Goal: Task Accomplishment & Management: Manage account settings

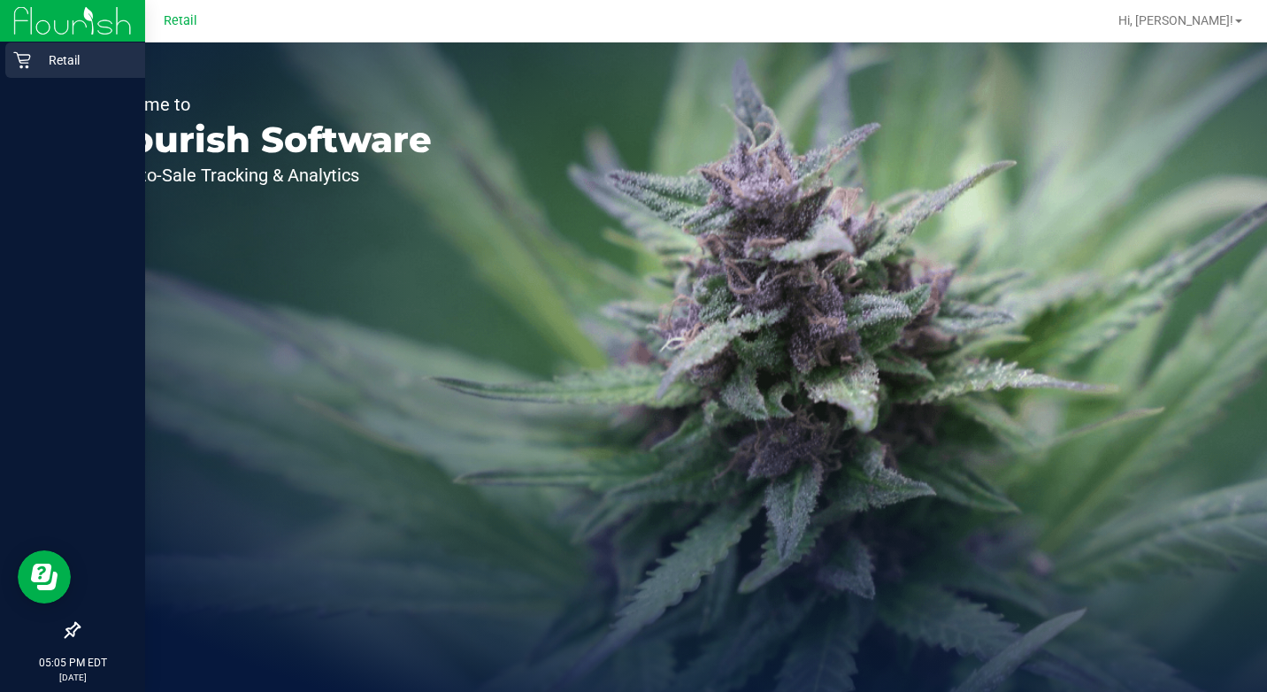
click at [30, 67] on icon at bounding box center [22, 60] width 18 height 18
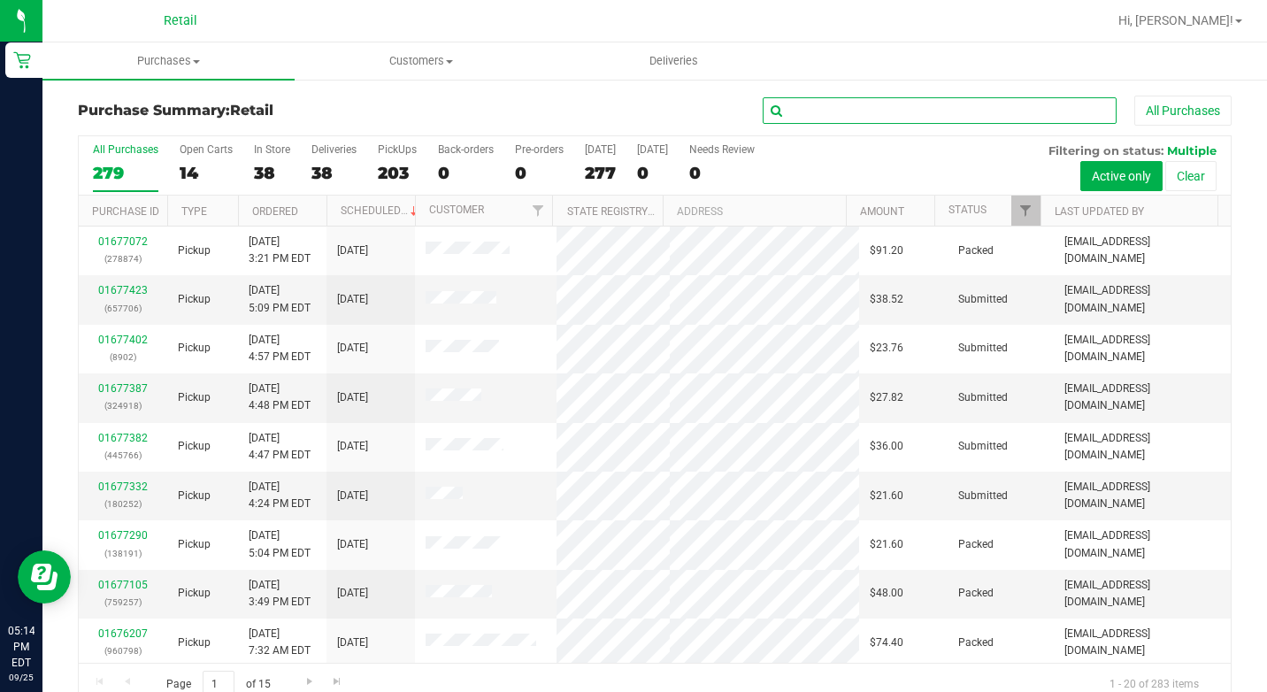
click at [805, 112] on input "text" at bounding box center [940, 110] width 354 height 27
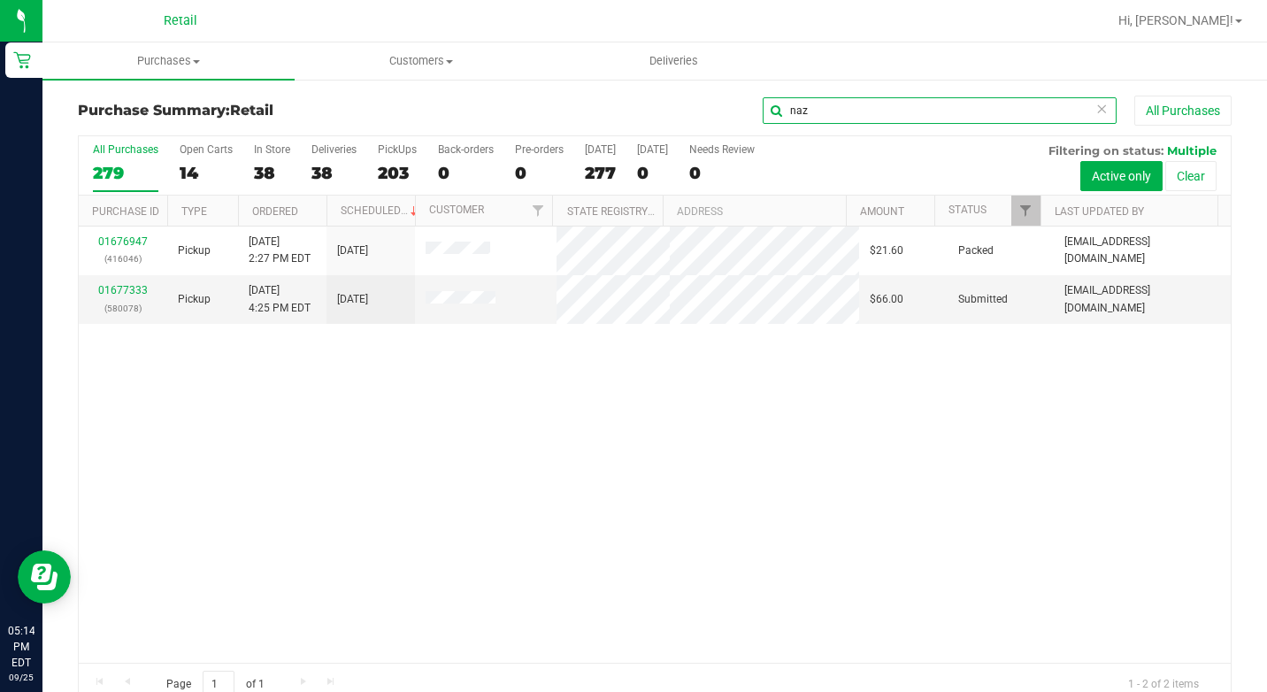
type input "naz"
click at [1095, 106] on icon at bounding box center [1101, 107] width 12 height 21
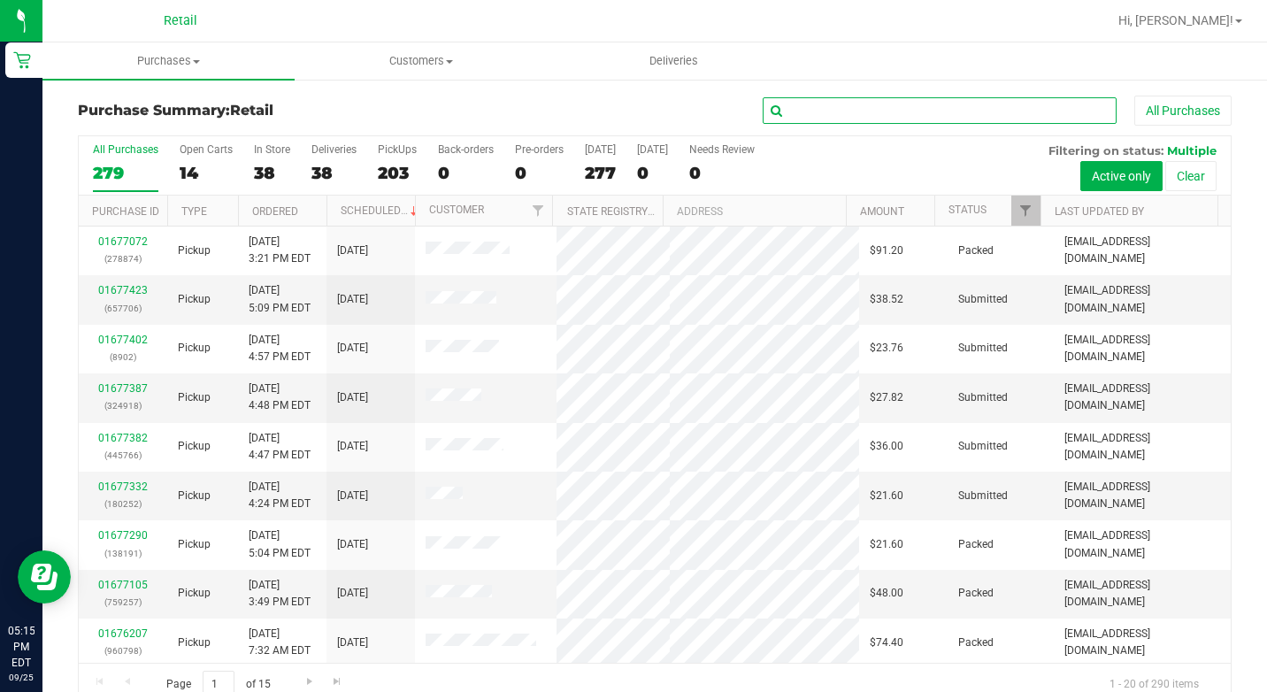
click at [1019, 118] on input "text" at bounding box center [940, 110] width 354 height 27
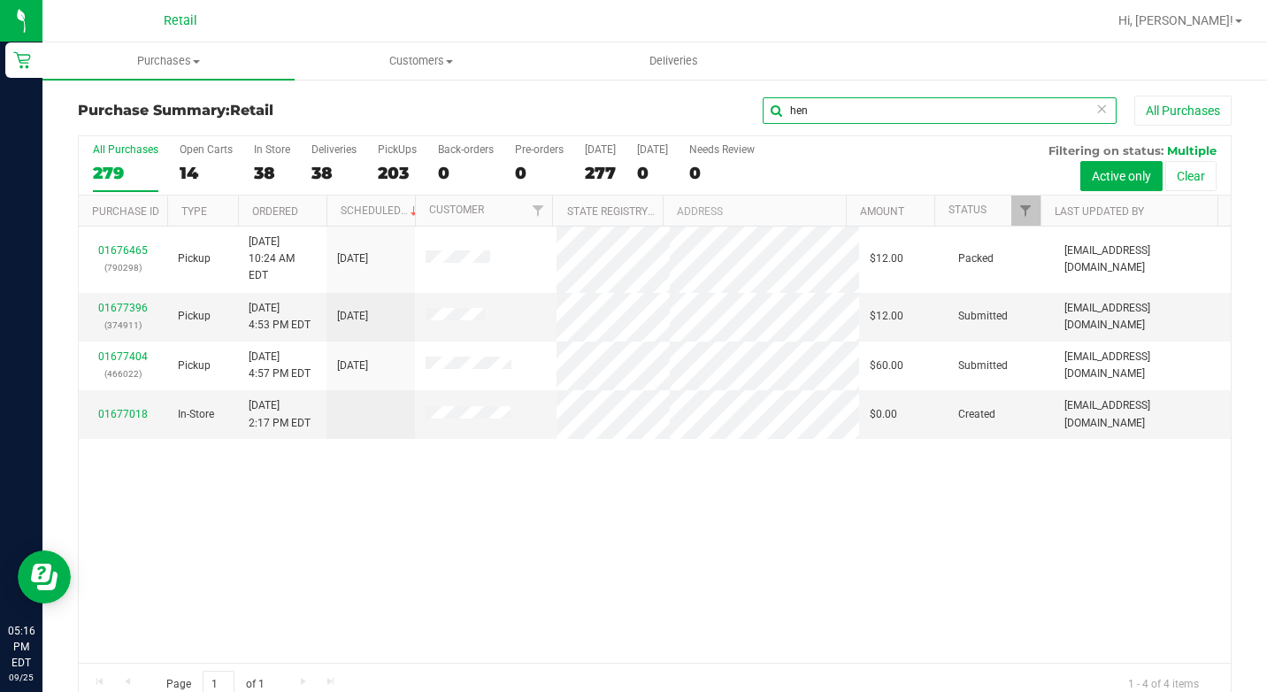
type input "hen"
click at [1095, 108] on icon at bounding box center [1101, 107] width 12 height 21
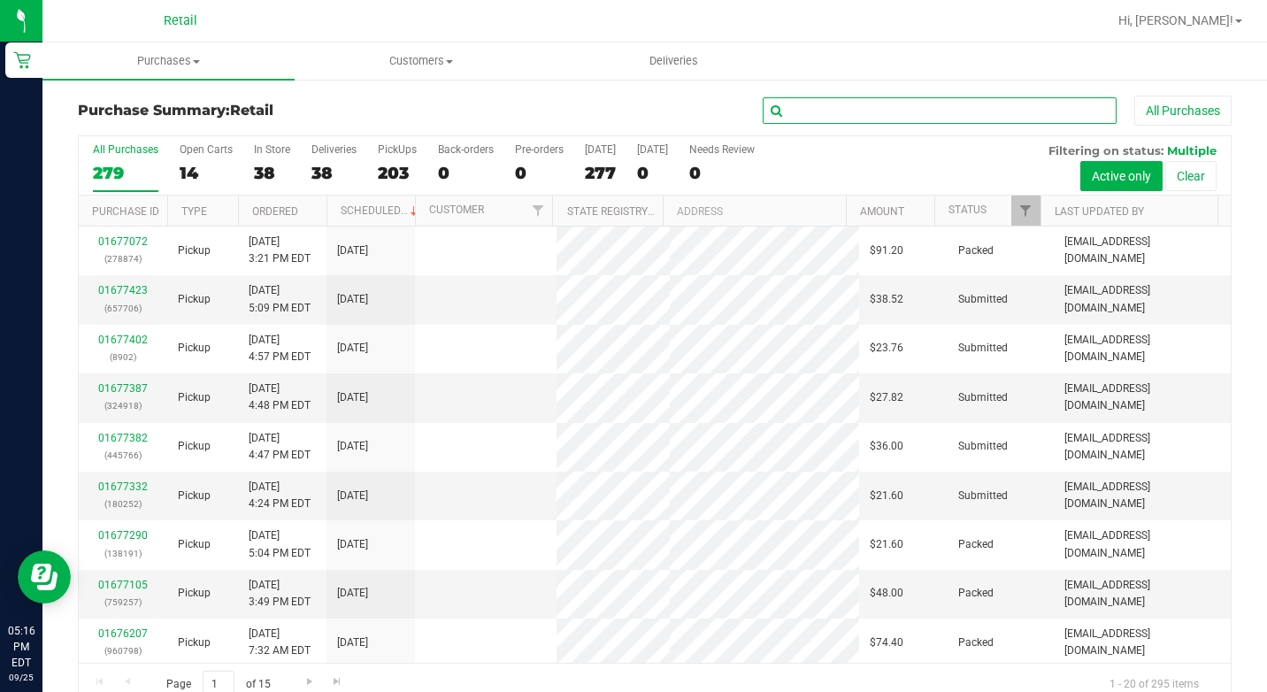
click at [1043, 106] on input "text" at bounding box center [940, 110] width 354 height 27
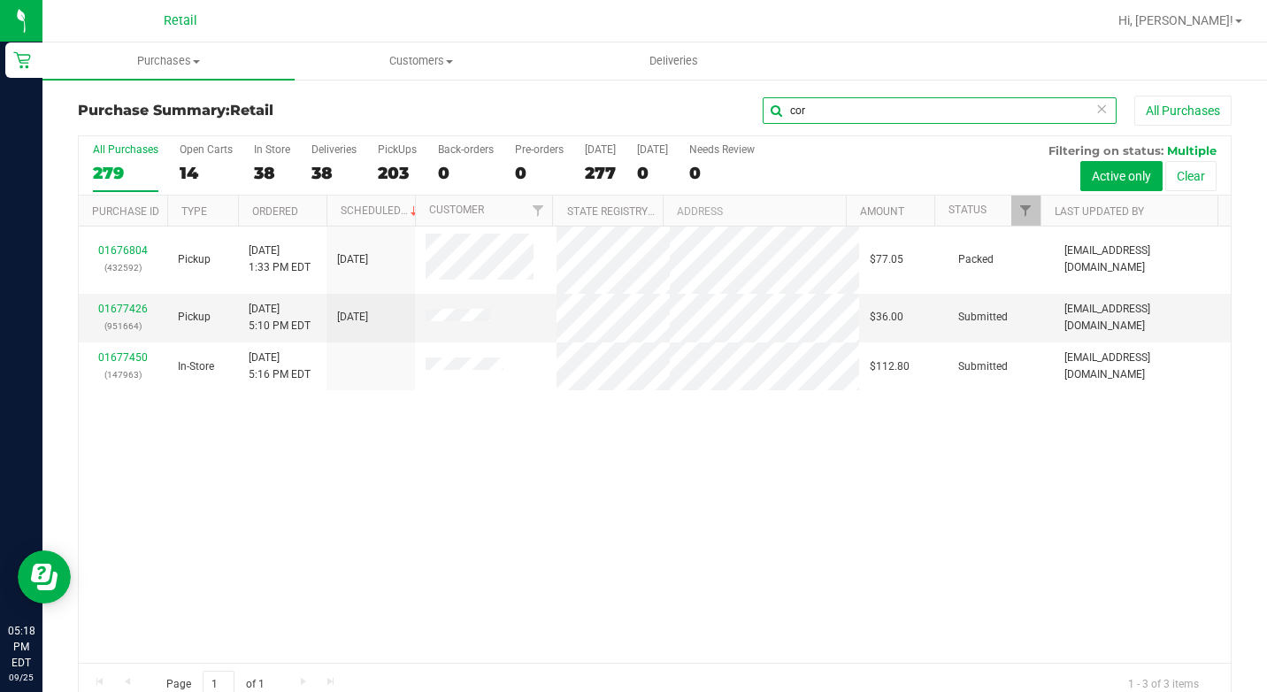
type input "cor"
click at [1095, 115] on icon at bounding box center [1101, 107] width 12 height 21
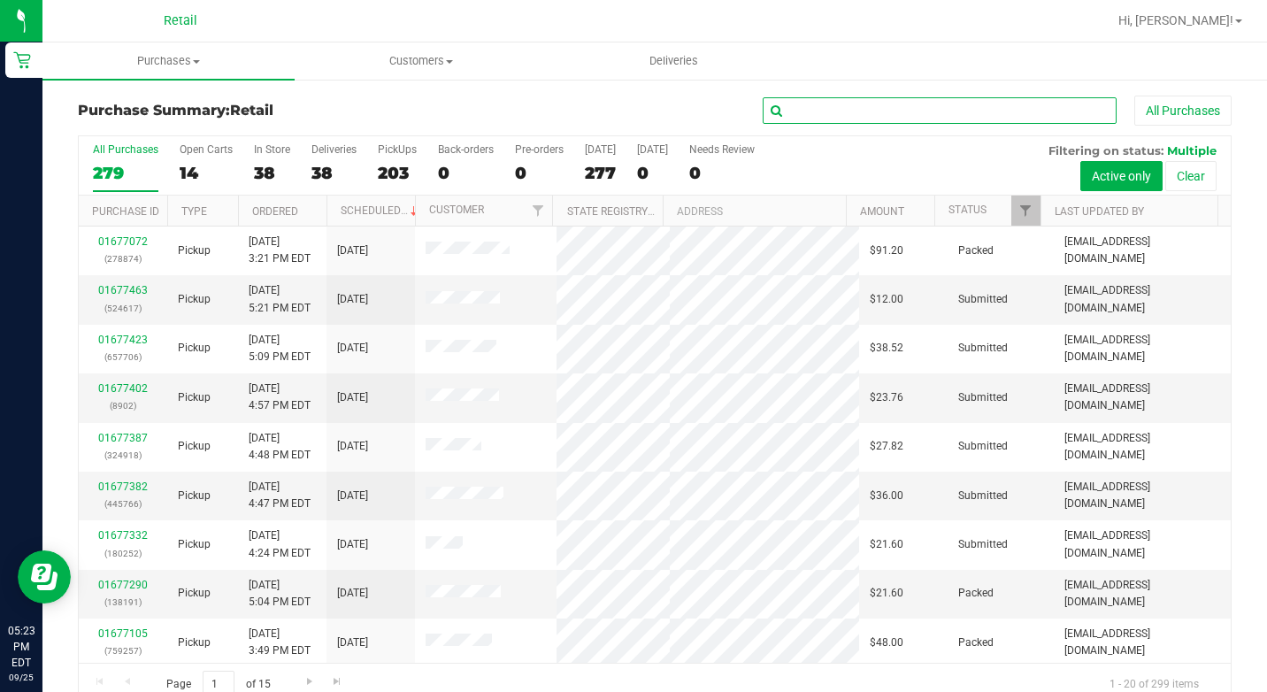
click at [925, 111] on input "text" at bounding box center [940, 110] width 354 height 27
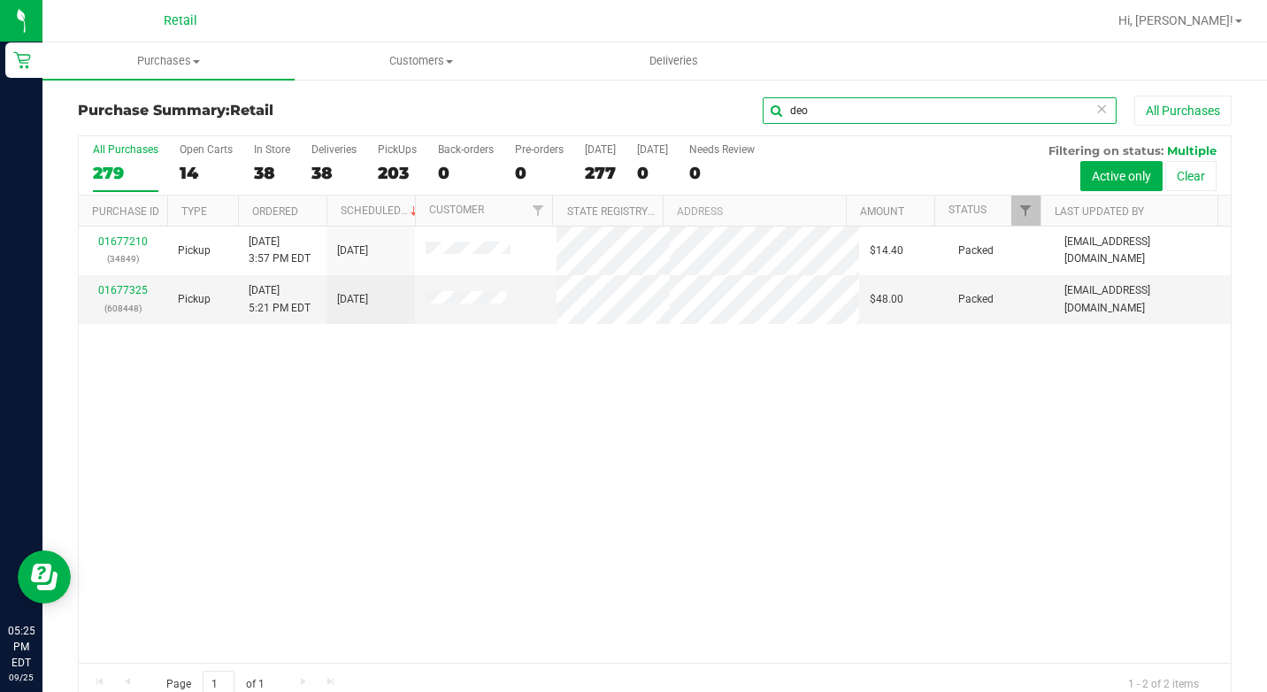
type input "deo"
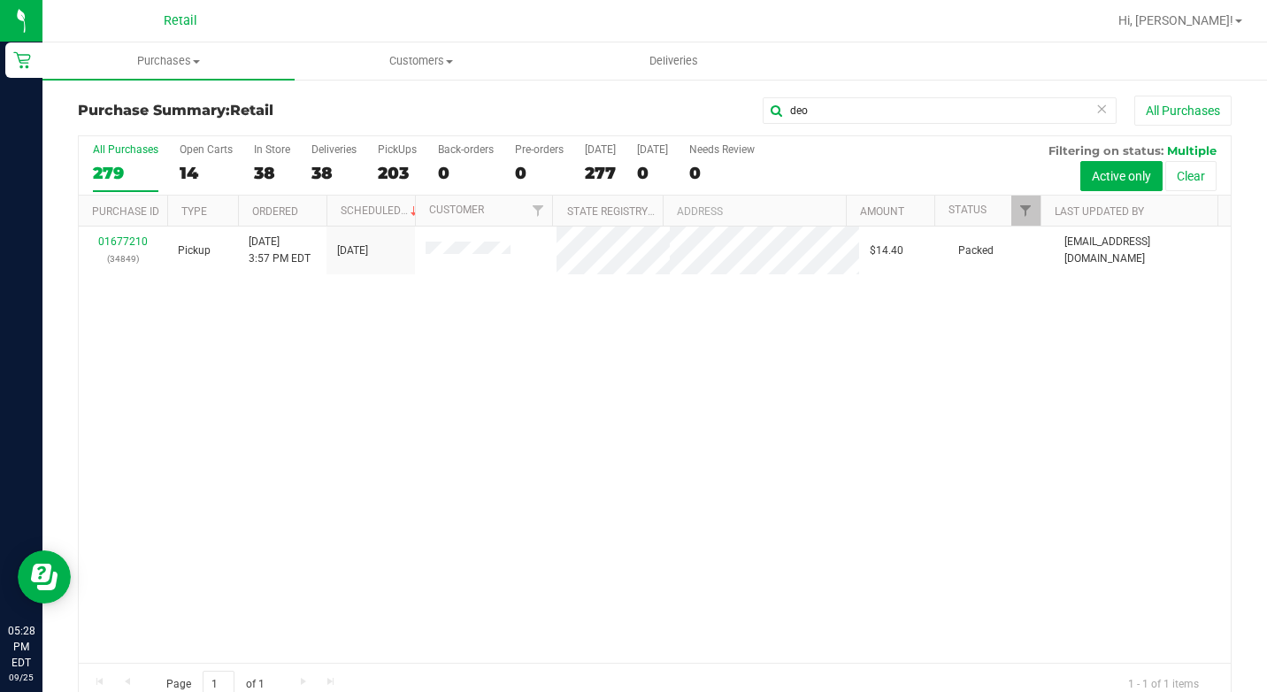
click at [1095, 109] on icon at bounding box center [1101, 107] width 12 height 21
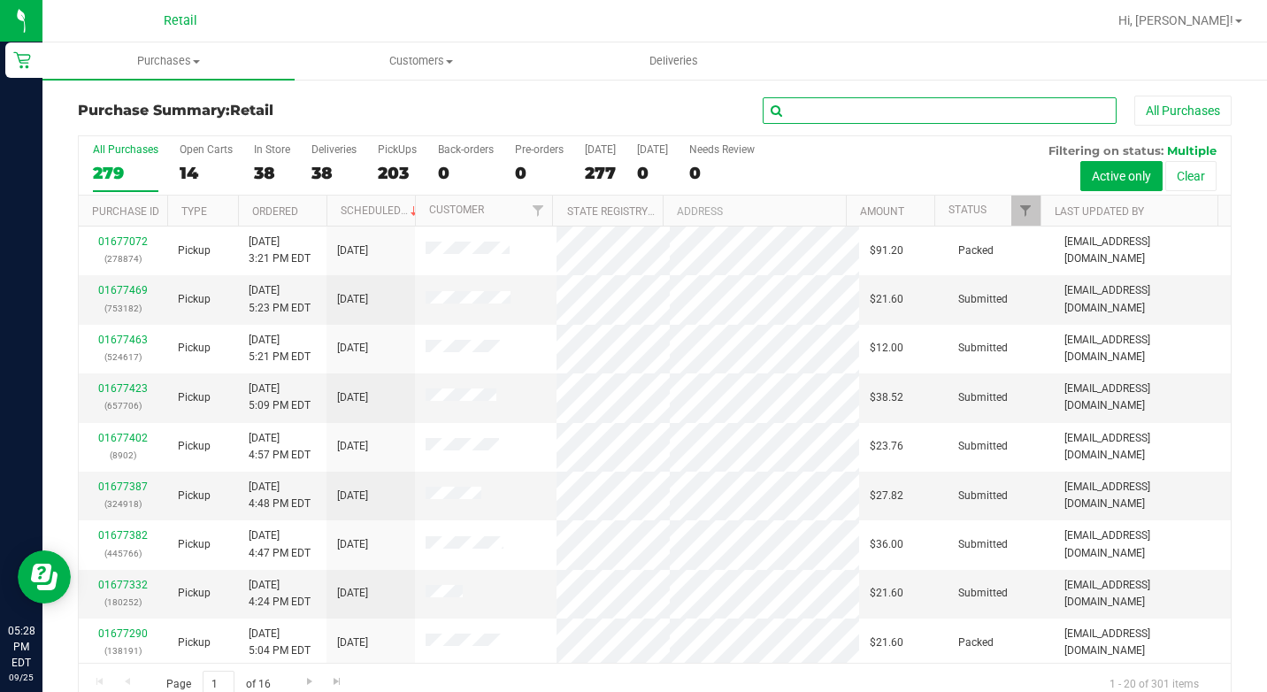
click at [1016, 113] on input "text" at bounding box center [940, 110] width 354 height 27
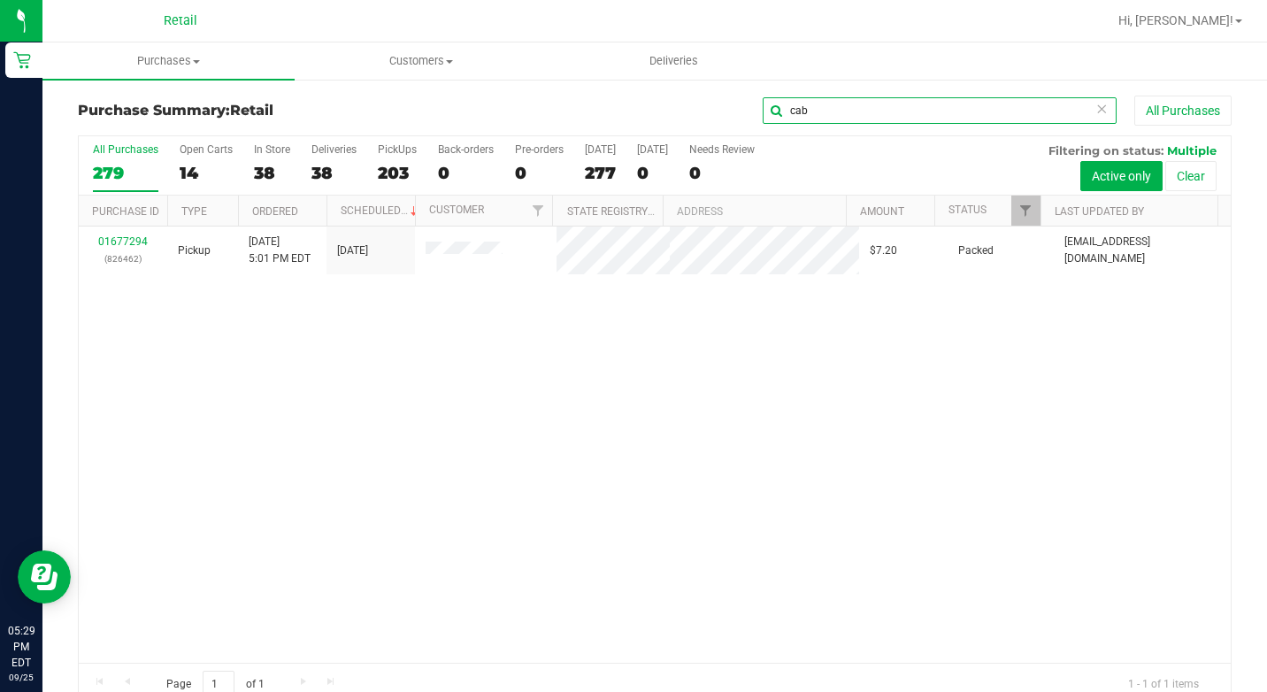
type input "cab"
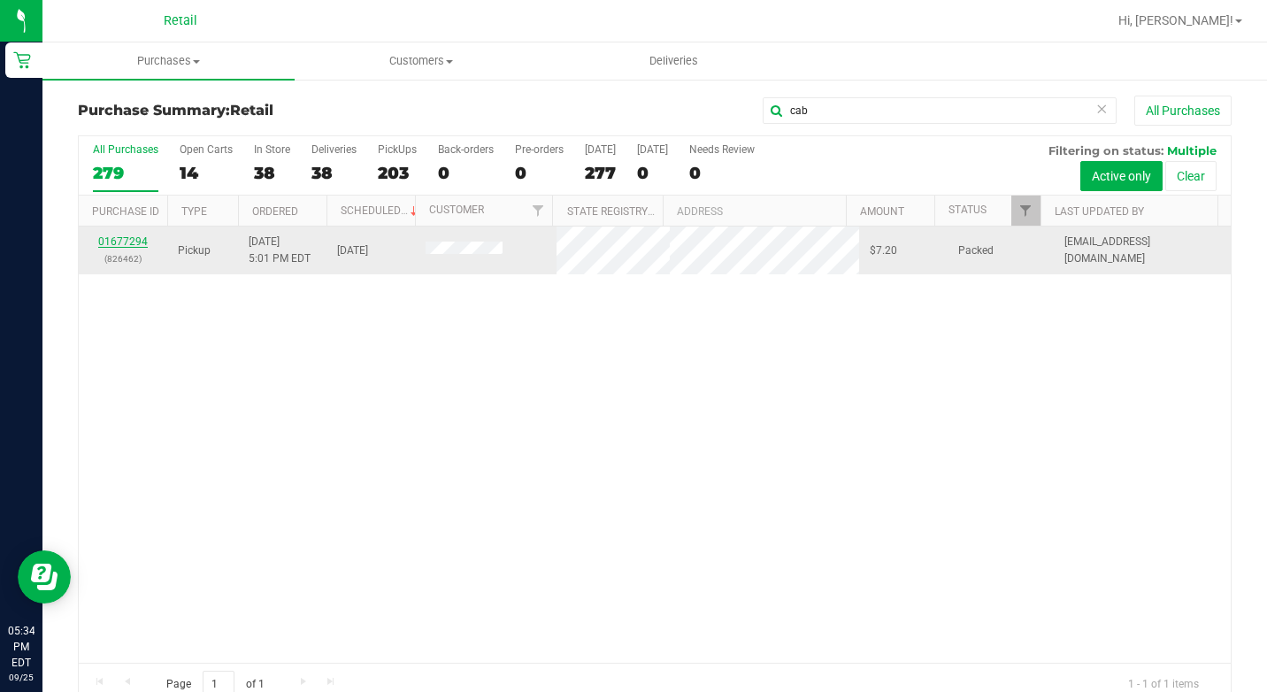
click at [135, 241] on link "01677294" at bounding box center [123, 241] width 50 height 12
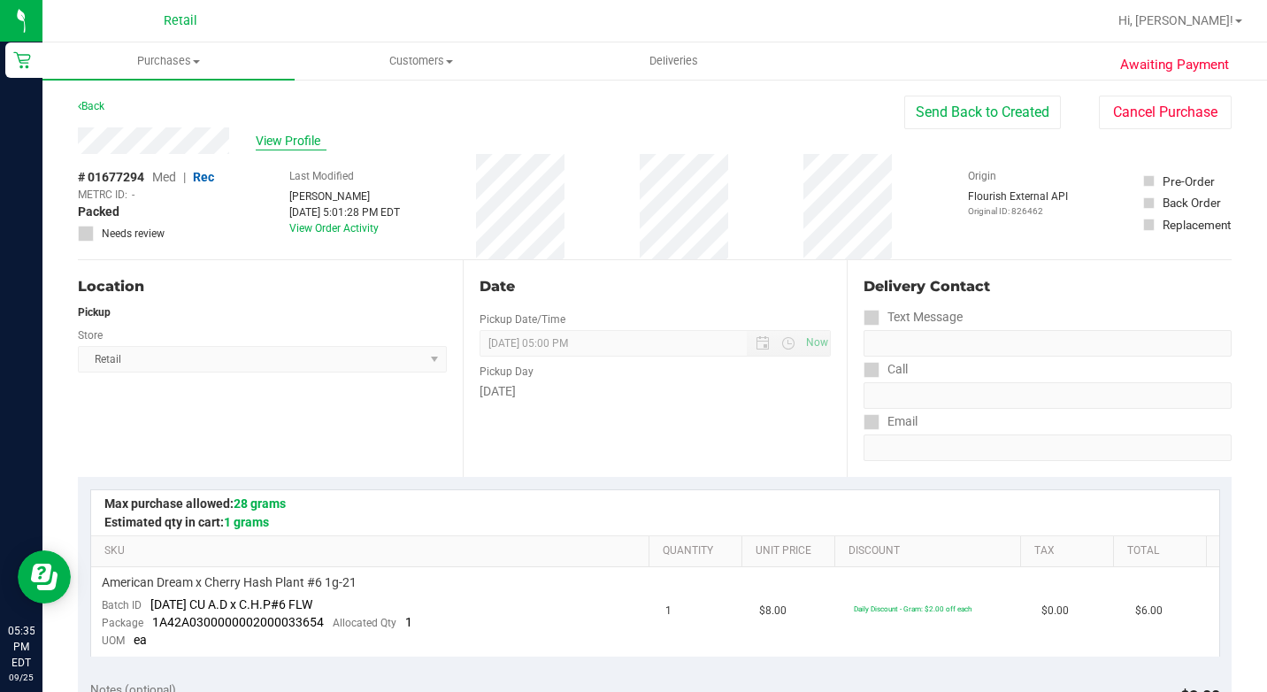
click at [296, 139] on span "View Profile" at bounding box center [291, 141] width 71 height 19
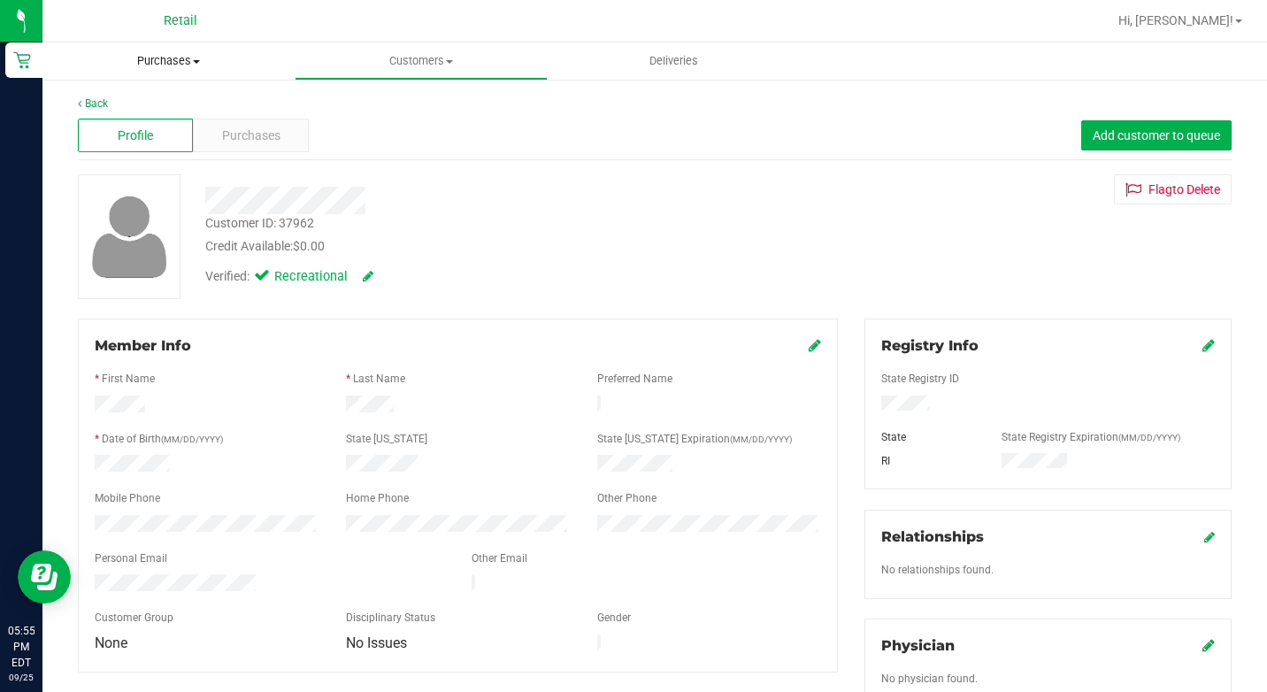
click at [211, 68] on span "Purchases" at bounding box center [168, 61] width 252 height 16
click at [171, 106] on span "Summary of purchases" at bounding box center [132, 106] width 181 height 15
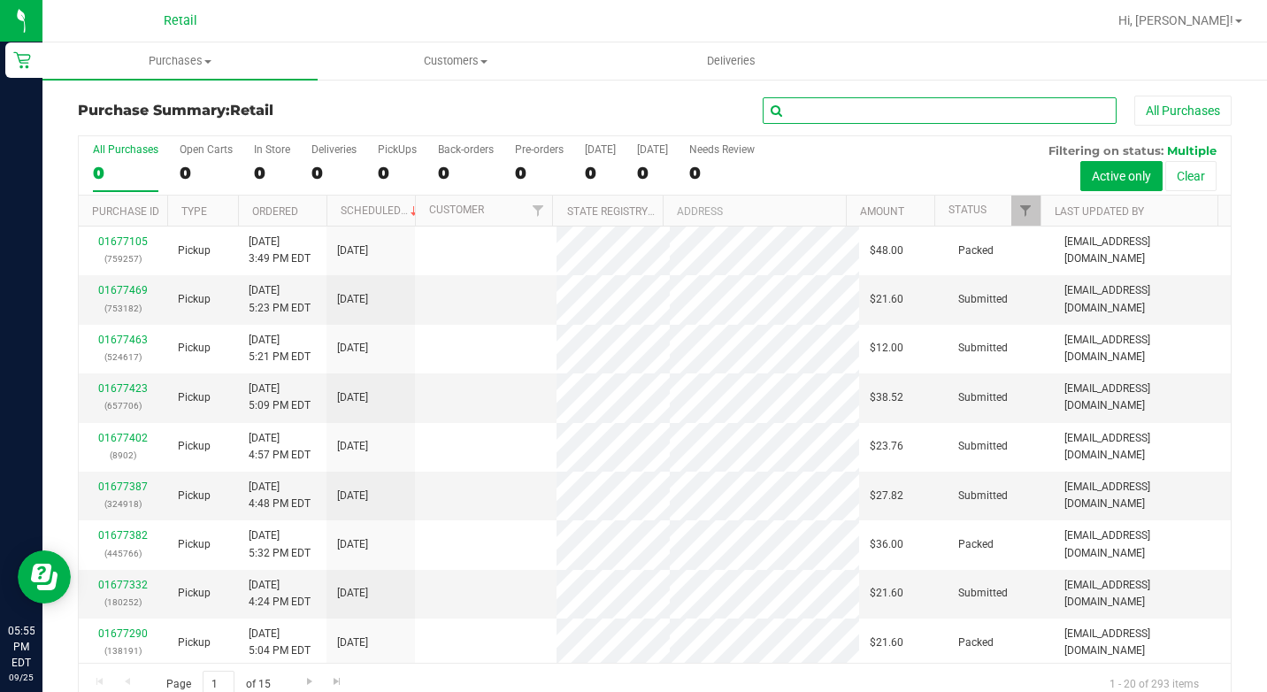
click at [833, 117] on input "text" at bounding box center [940, 110] width 354 height 27
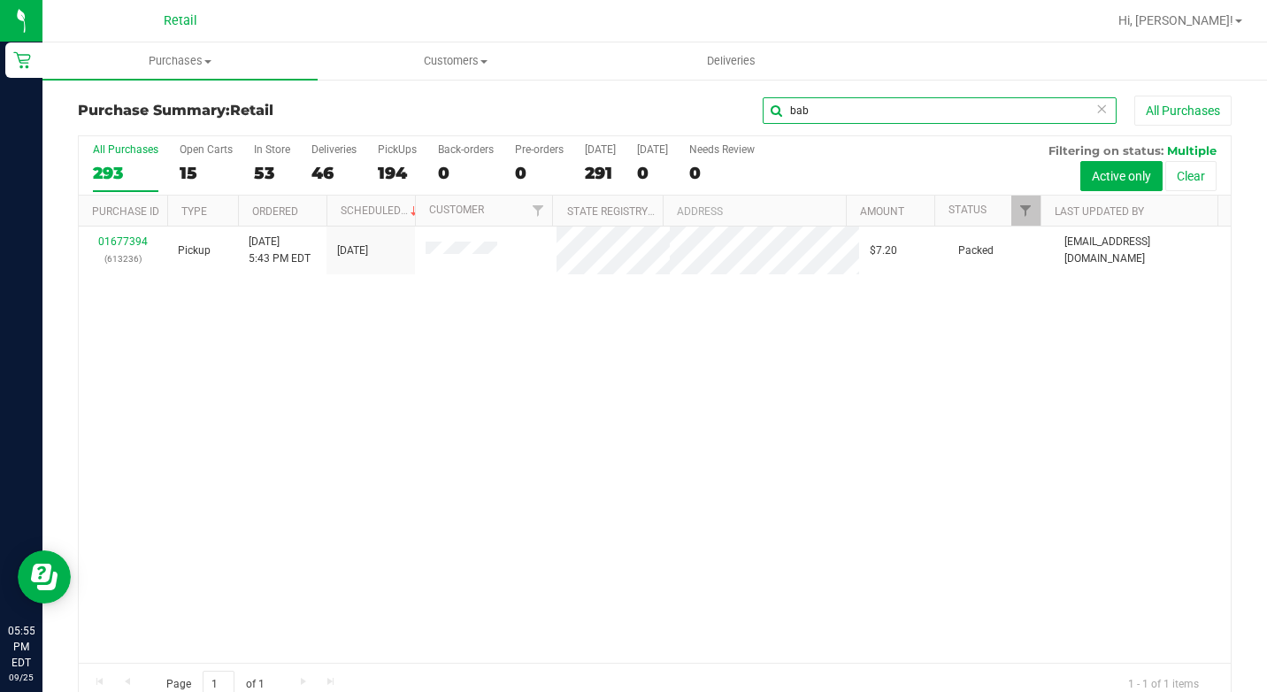
type input "bab"
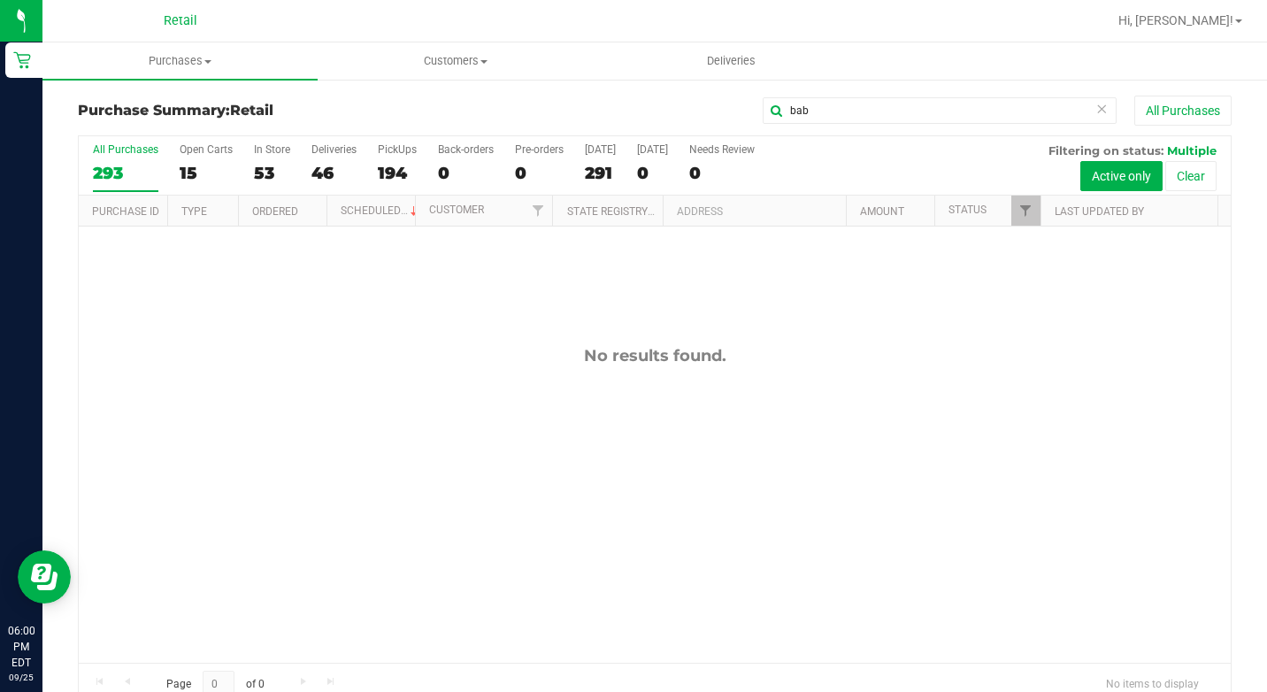
click at [1095, 111] on icon at bounding box center [1101, 107] width 12 height 21
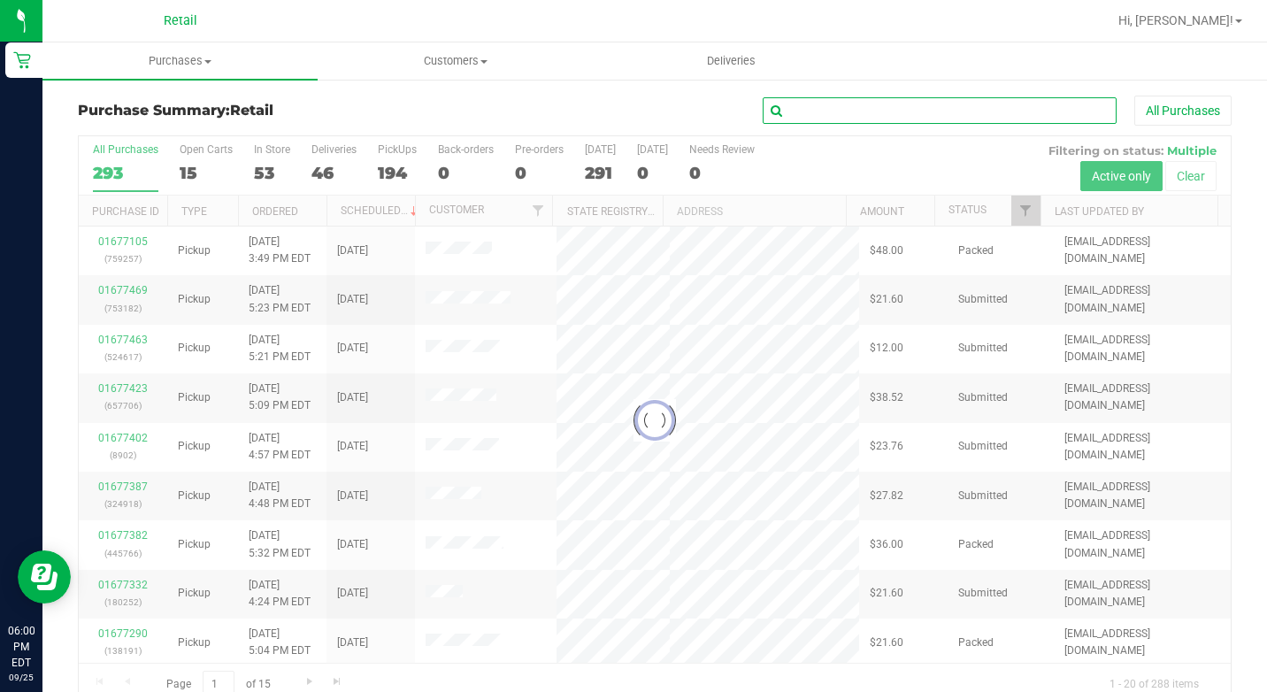
click at [1000, 110] on input "text" at bounding box center [940, 110] width 354 height 27
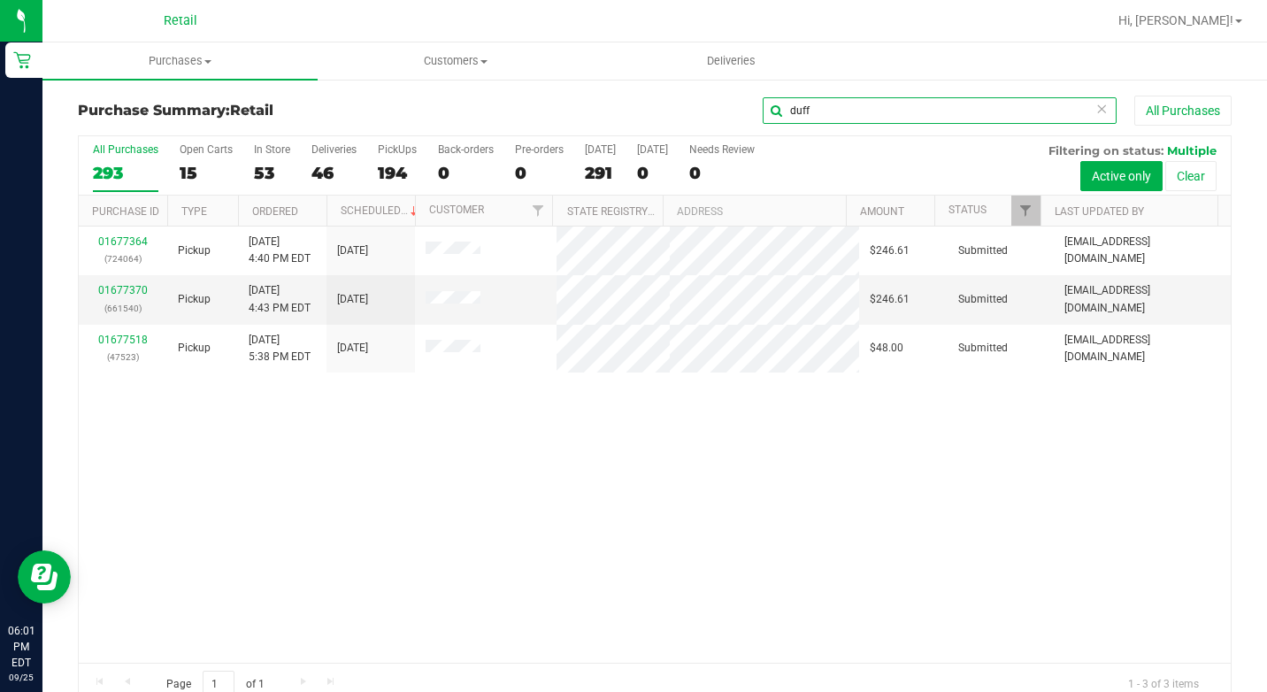
type input "duff"
click at [1095, 107] on icon at bounding box center [1101, 107] width 12 height 21
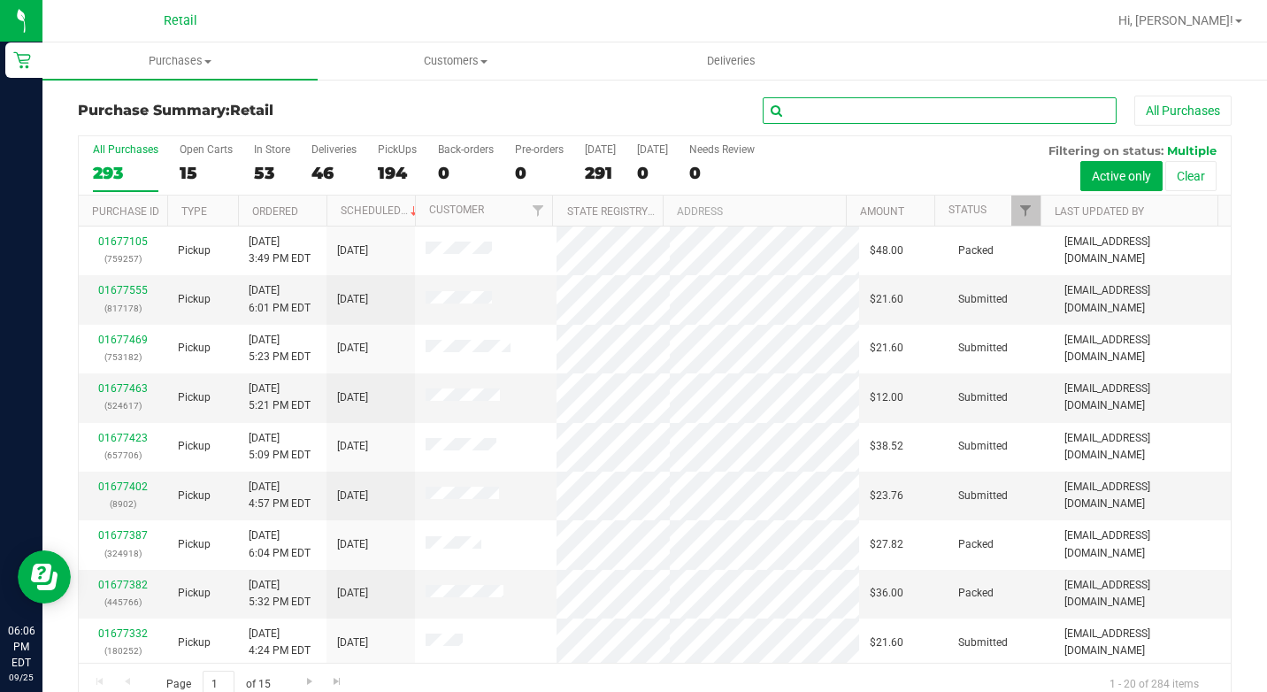
click at [797, 118] on input "text" at bounding box center [940, 110] width 354 height 27
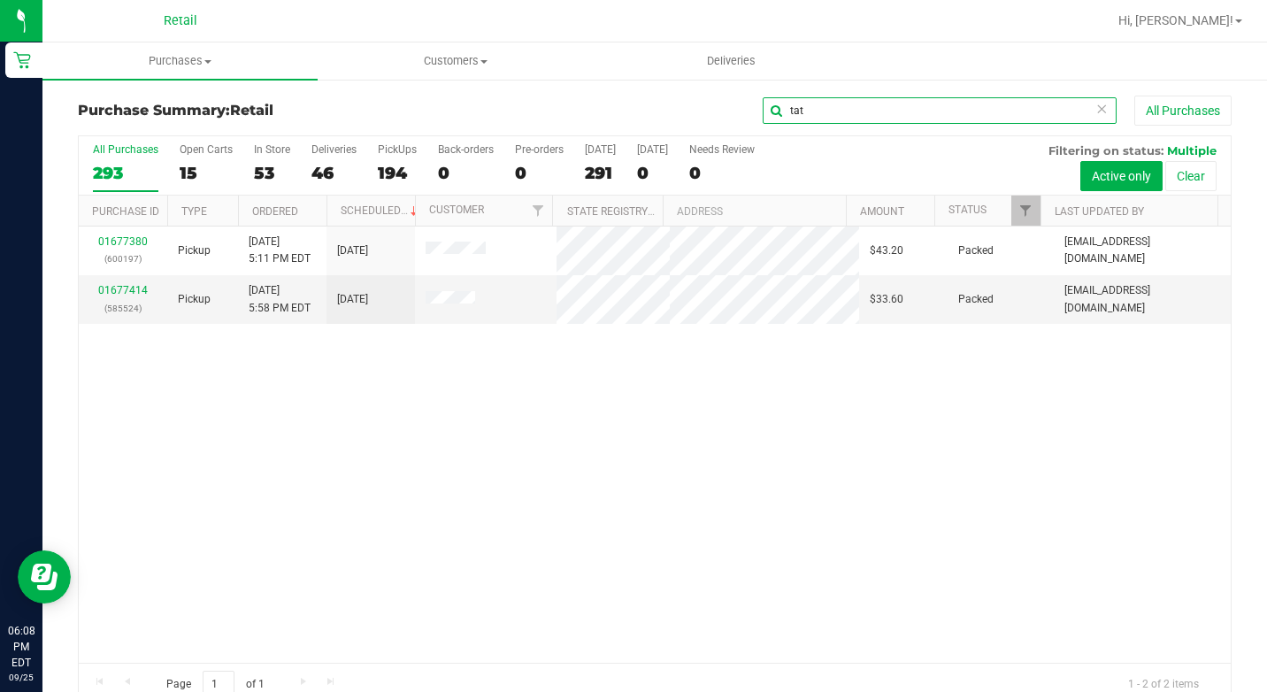
type input "tat"
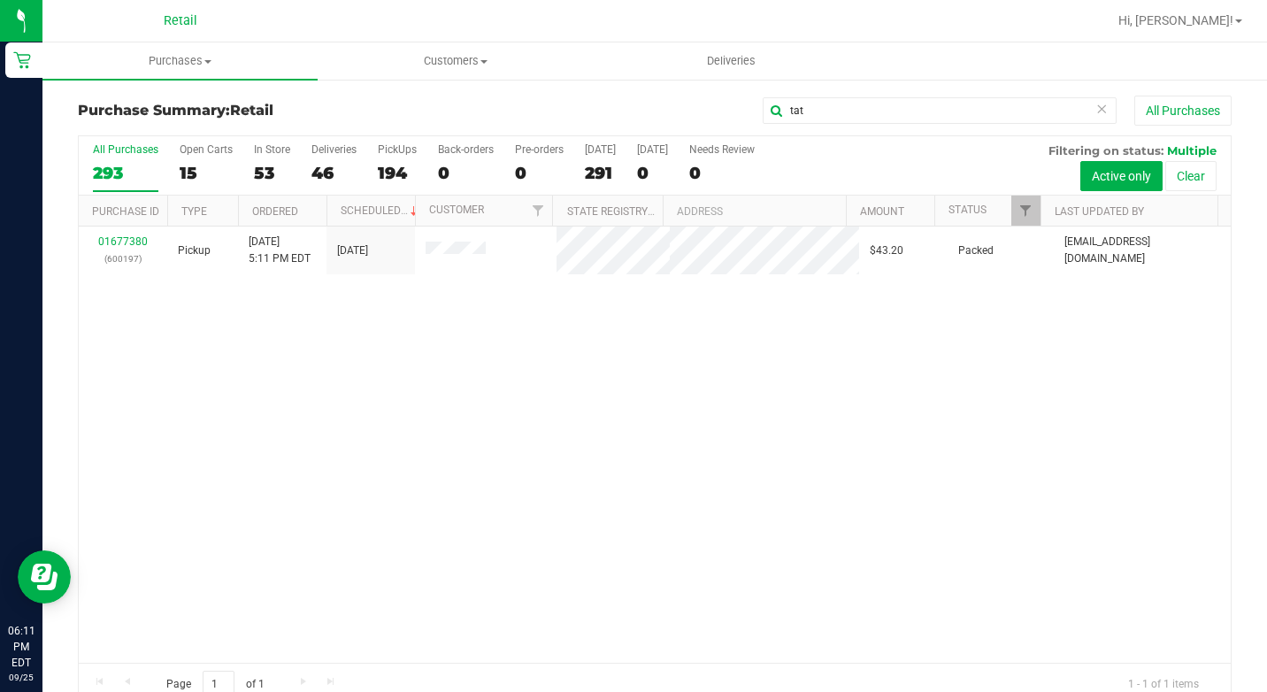
click at [1095, 113] on icon at bounding box center [1101, 107] width 12 height 21
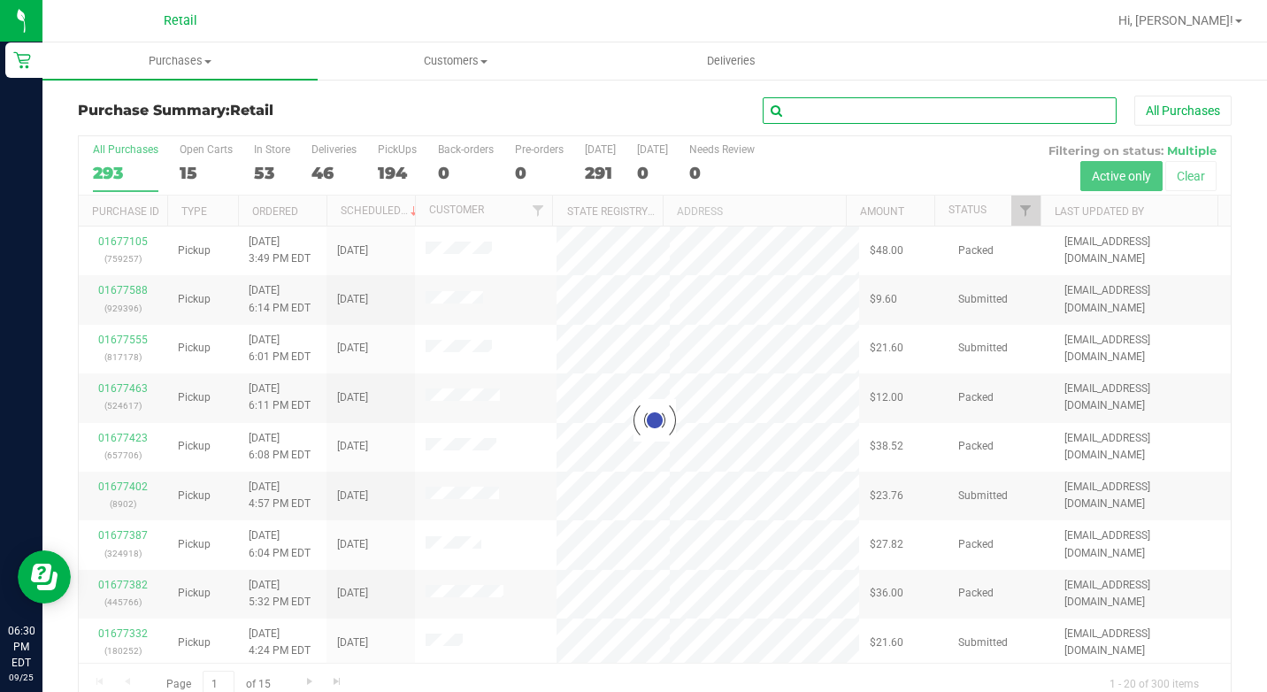
click at [811, 117] on input "text" at bounding box center [940, 110] width 354 height 27
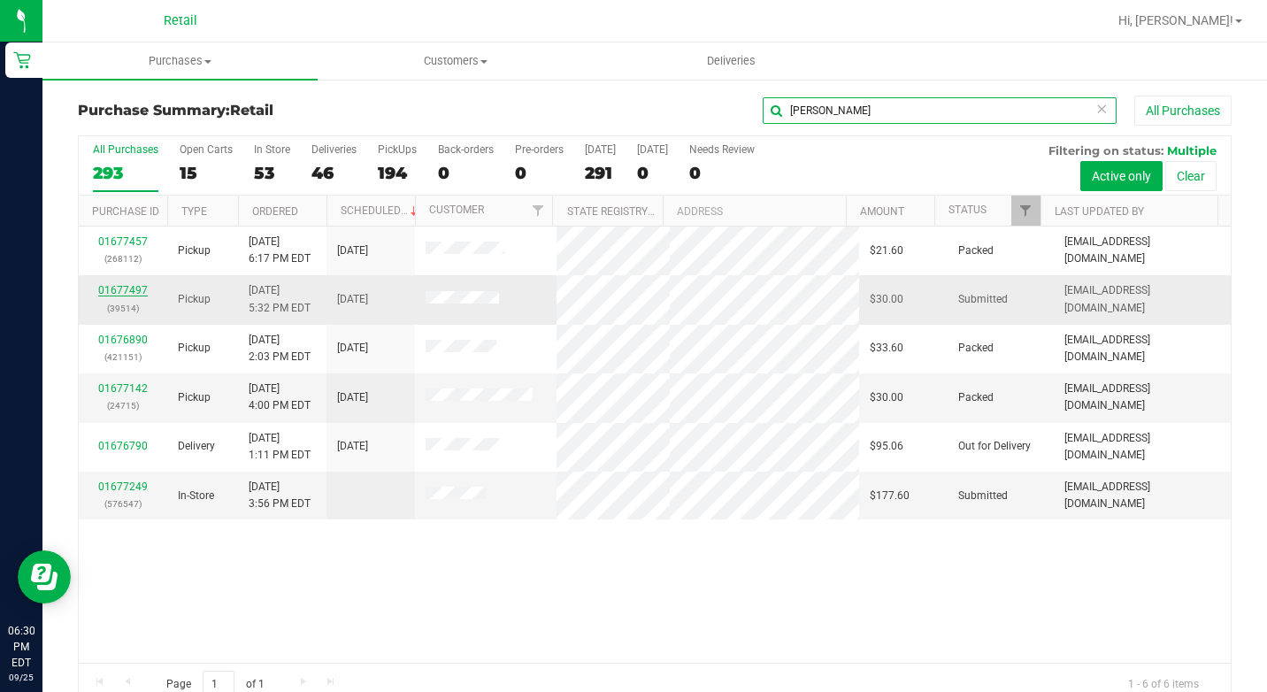
type input "[PERSON_NAME]"
click at [126, 285] on link "01677497" at bounding box center [123, 290] width 50 height 12
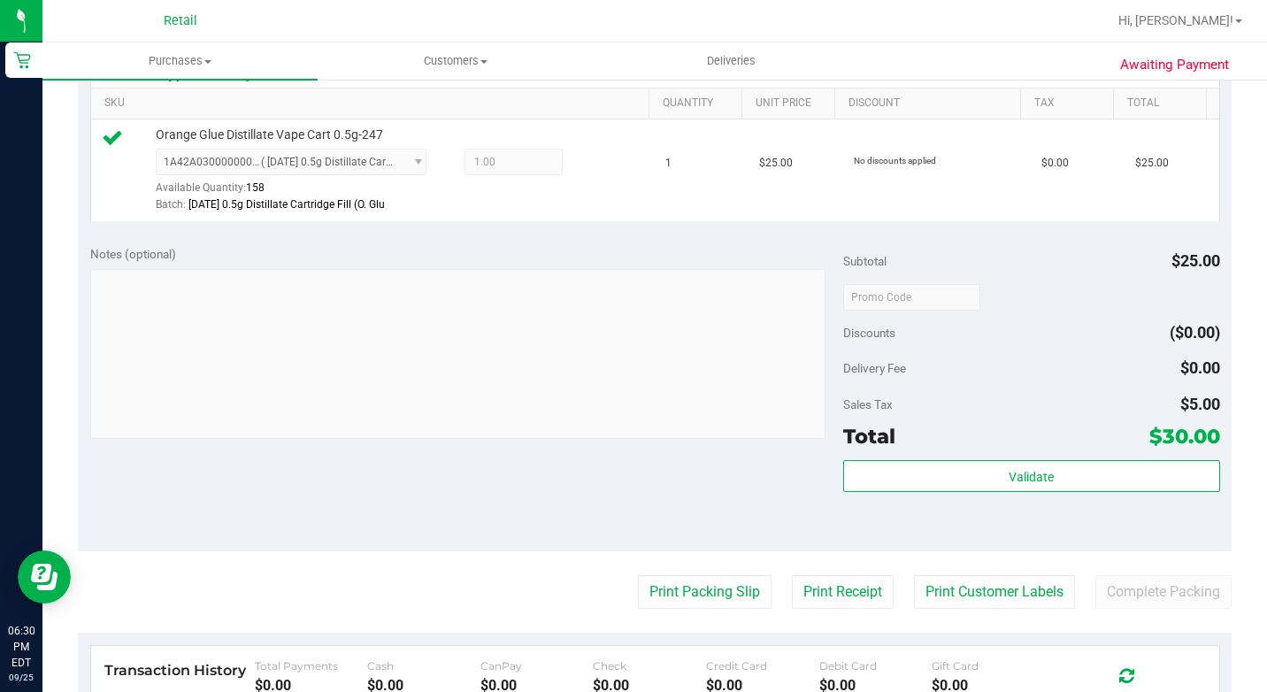
scroll to position [793, 0]
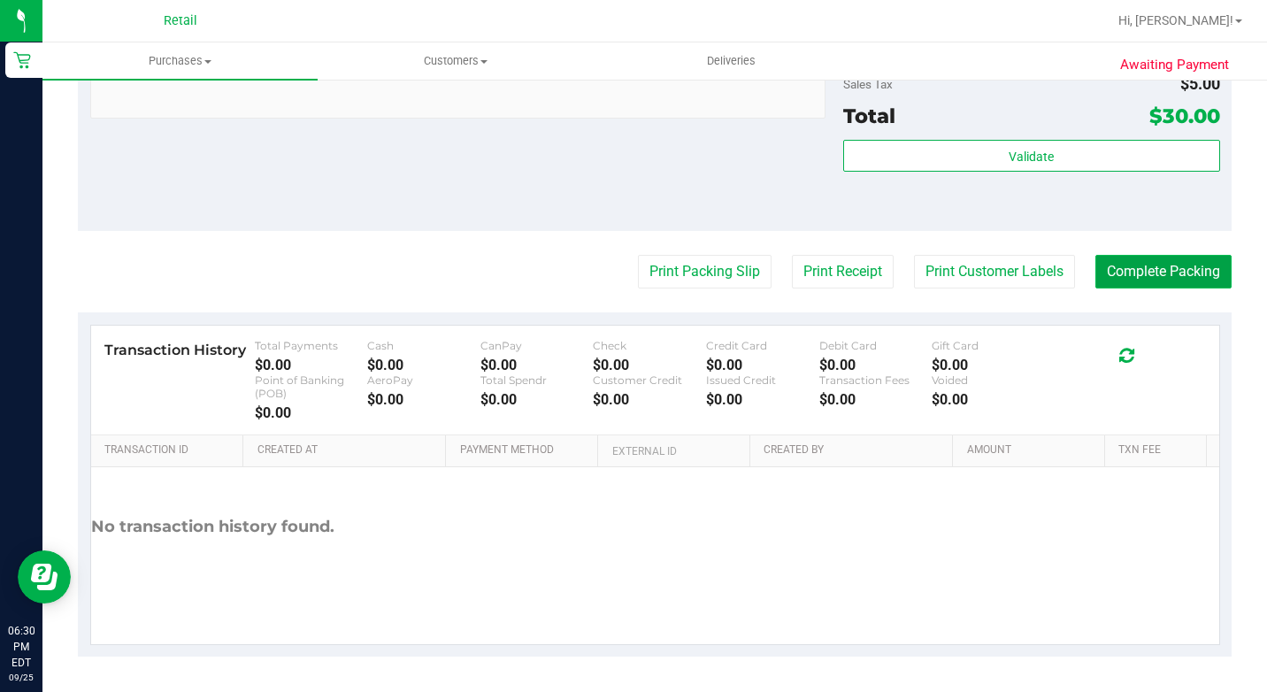
click at [1123, 279] on button "Complete Packing" at bounding box center [1163, 272] width 136 height 34
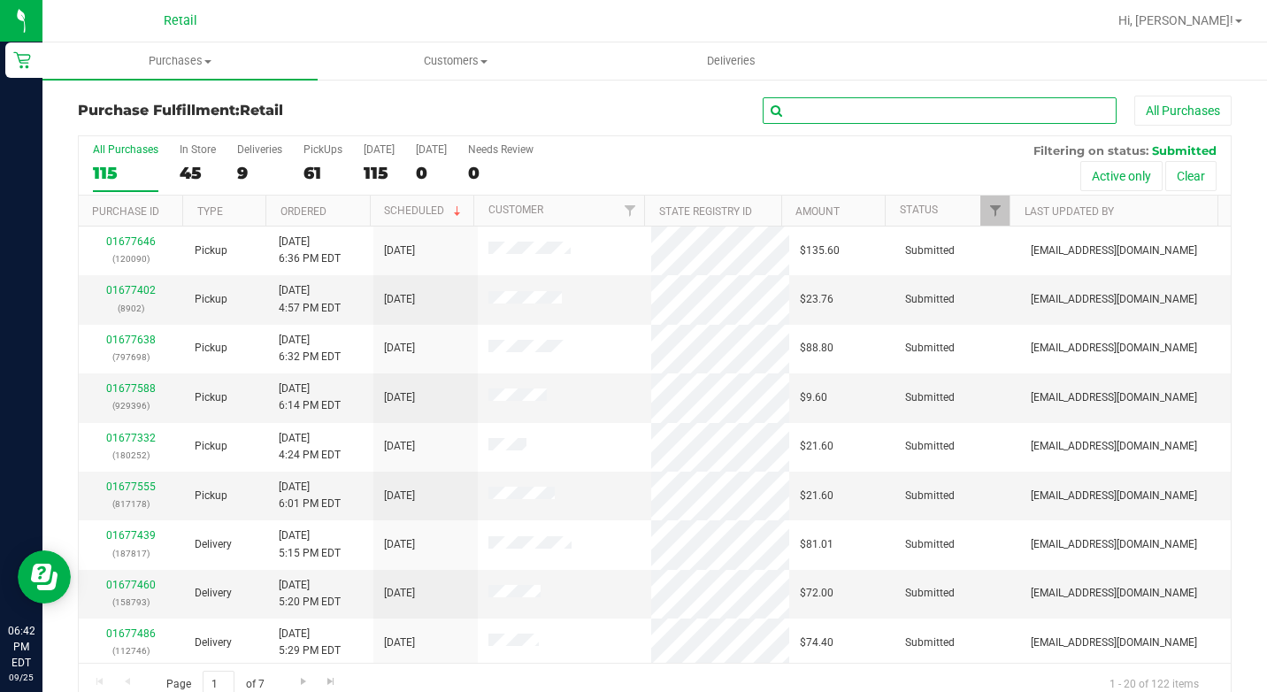
click at [1062, 114] on input "text" at bounding box center [940, 110] width 354 height 27
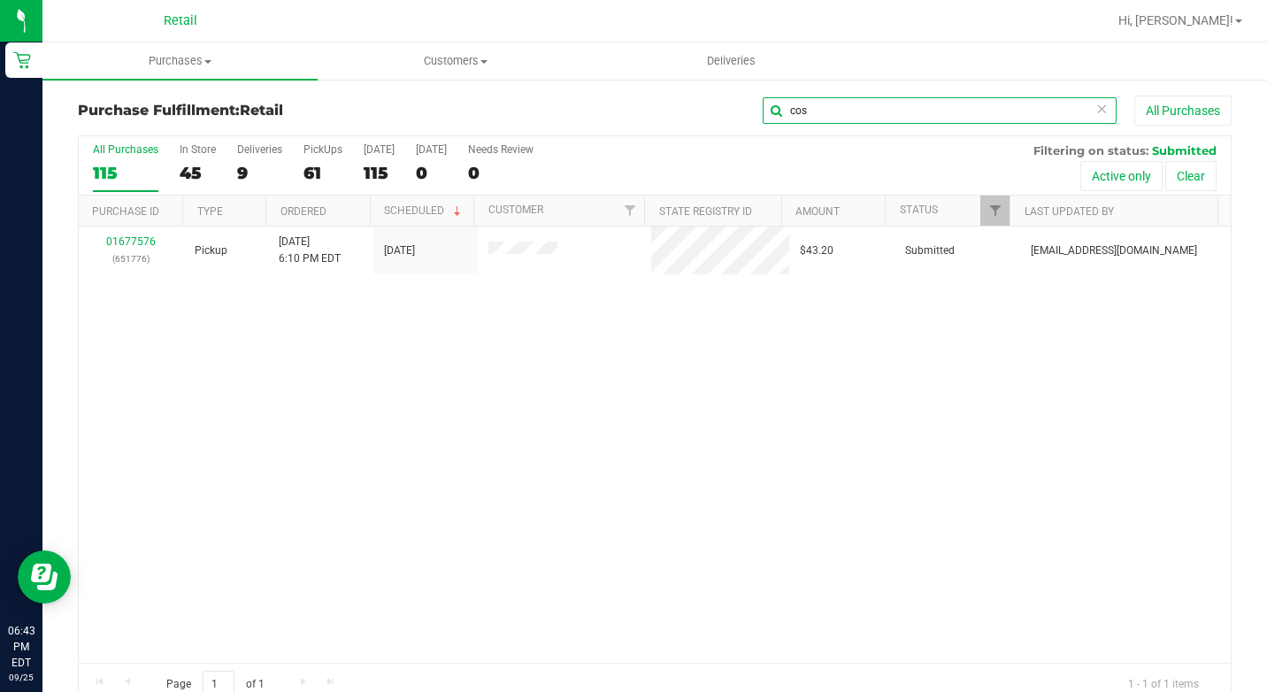
type input "cos"
click at [1095, 111] on icon at bounding box center [1101, 107] width 12 height 21
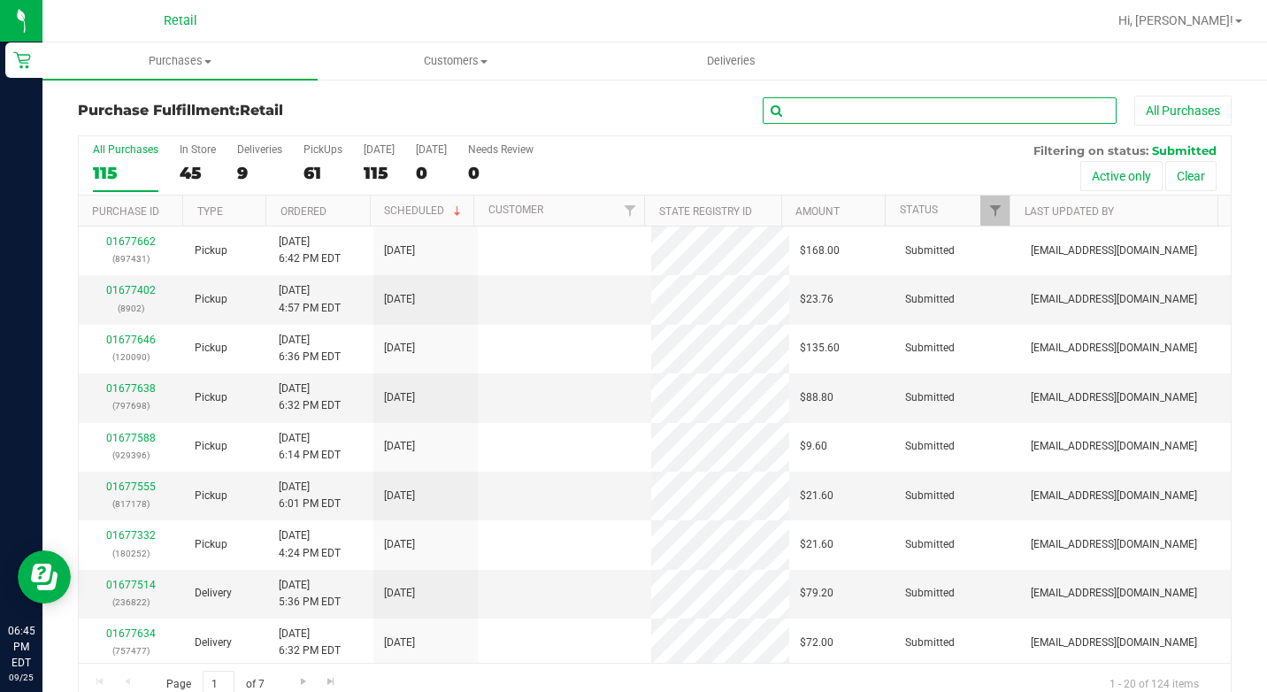
click at [1020, 109] on input "text" at bounding box center [940, 110] width 354 height 27
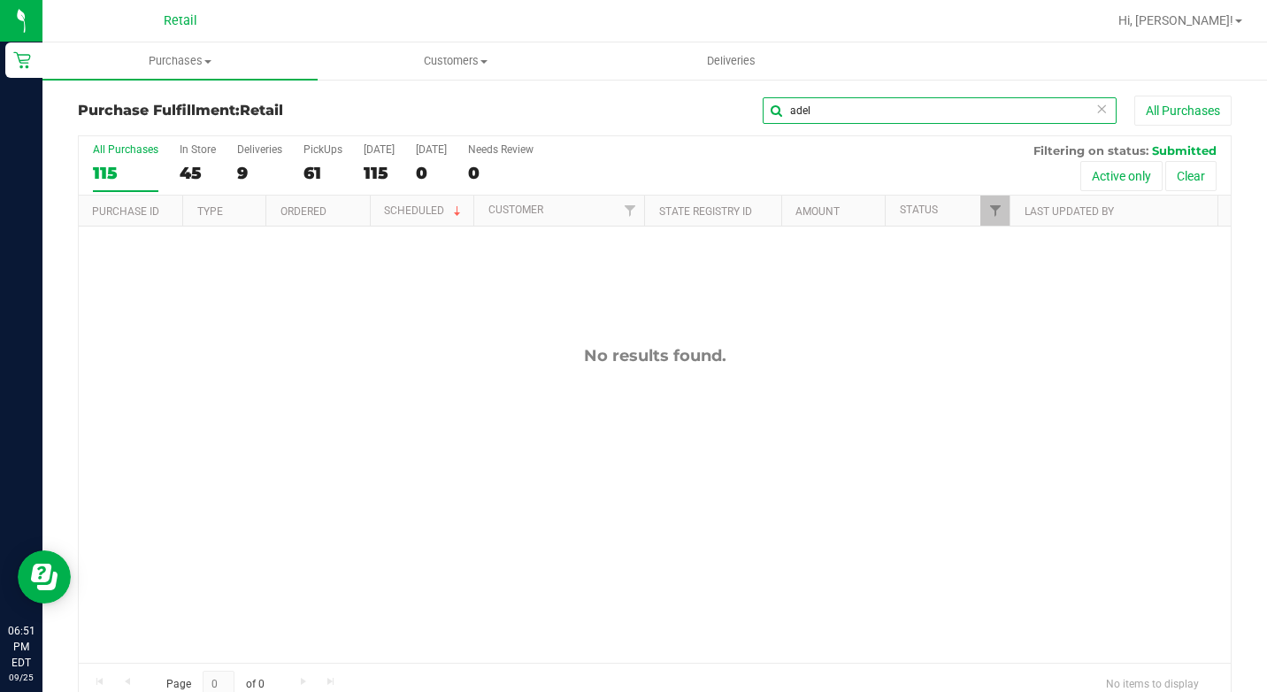
type input "adel"
click at [1095, 110] on icon at bounding box center [1101, 107] width 12 height 21
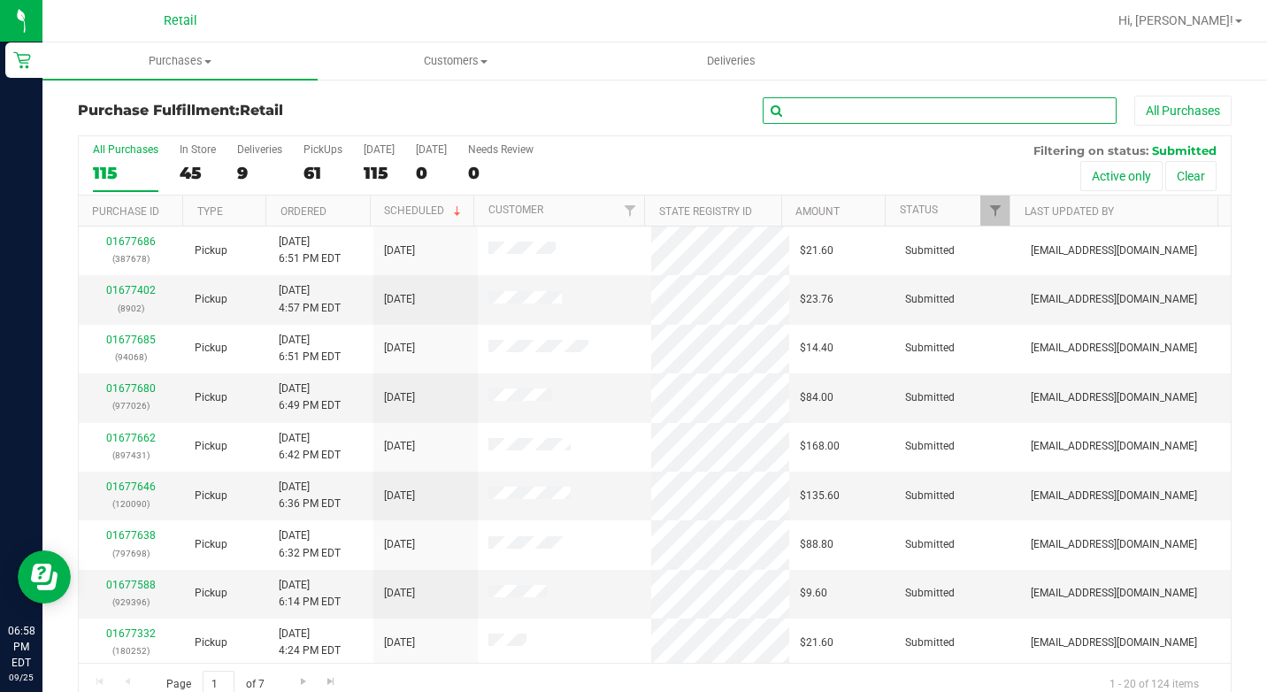
click at [1068, 113] on input "text" at bounding box center [940, 110] width 354 height 27
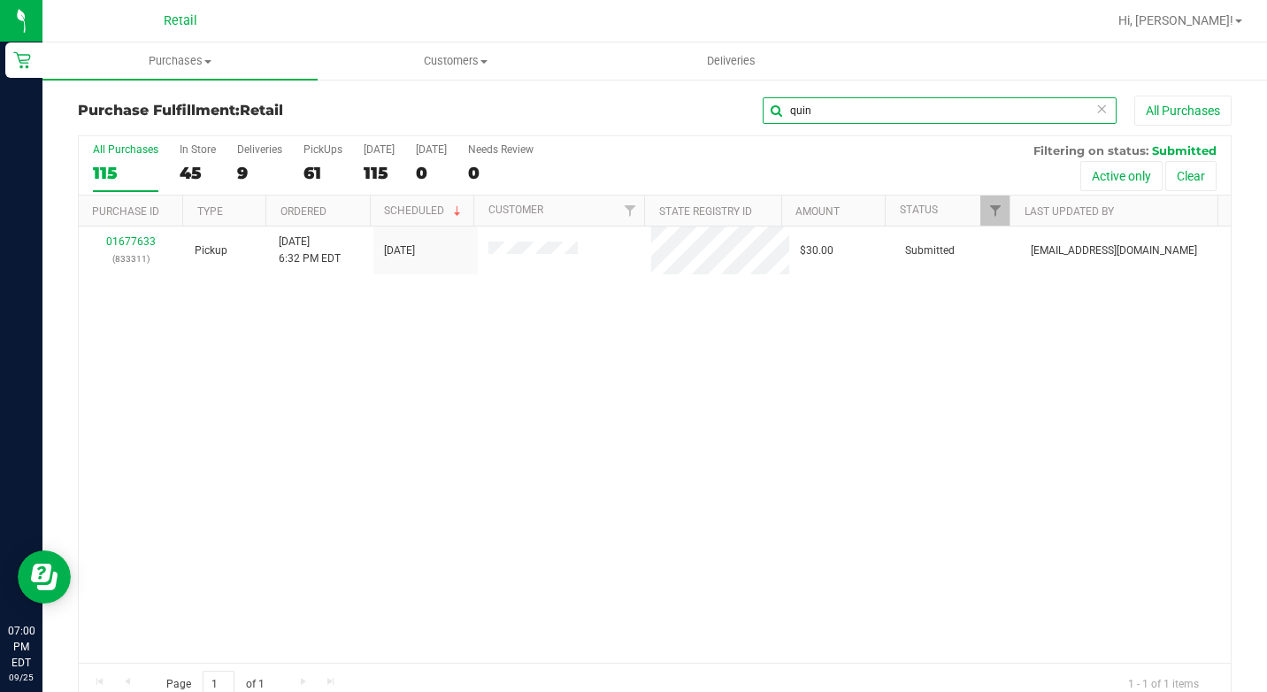
type input "quin"
click at [1095, 113] on icon at bounding box center [1101, 107] width 12 height 21
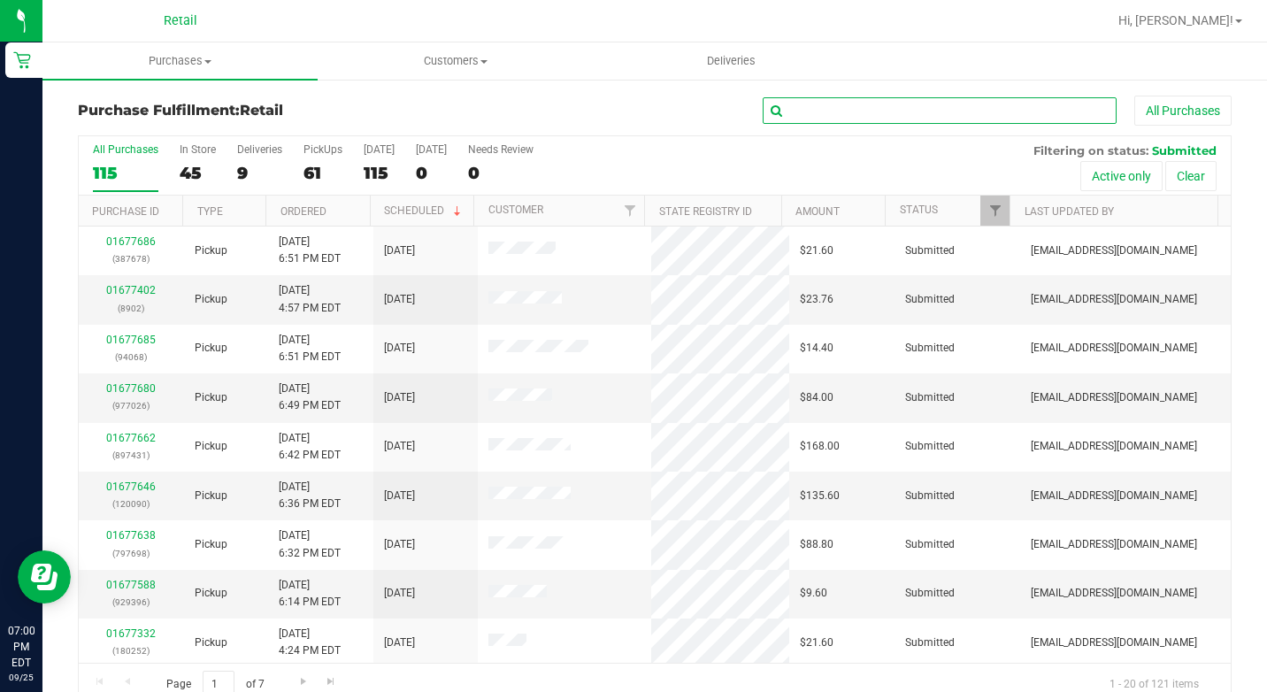
click at [1054, 113] on input "text" at bounding box center [940, 110] width 354 height 27
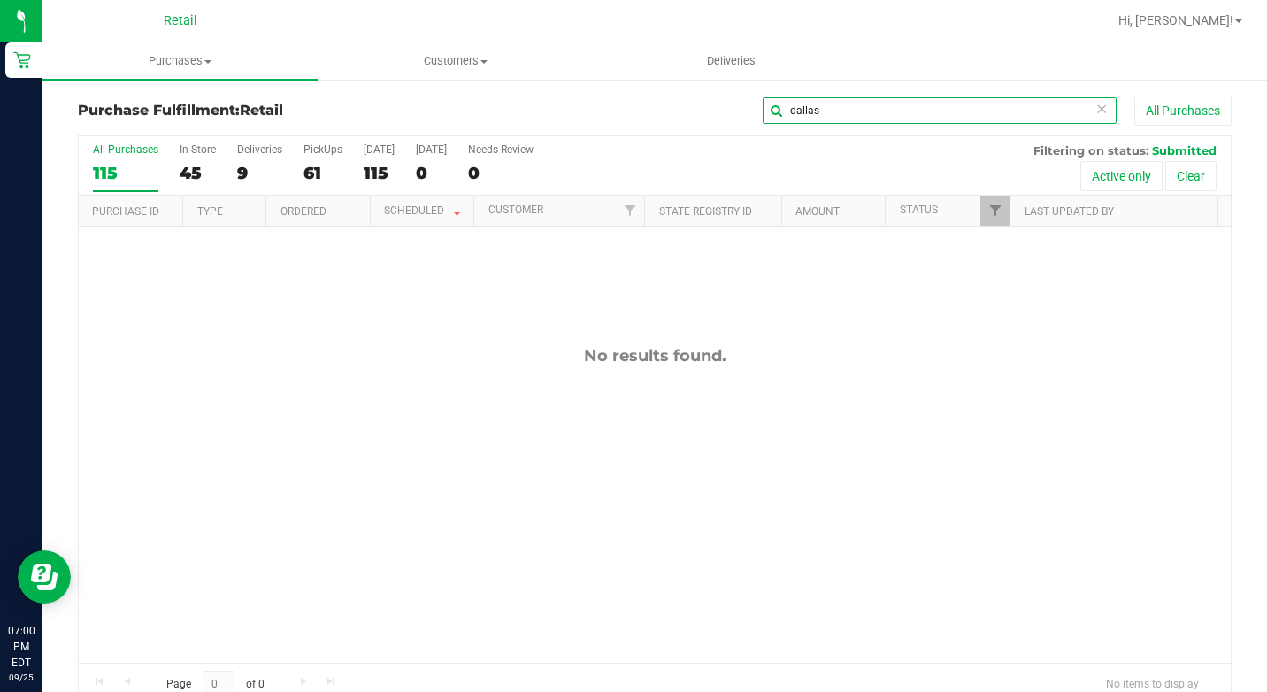
type input "dallas"
click at [1095, 103] on icon at bounding box center [1101, 107] width 12 height 21
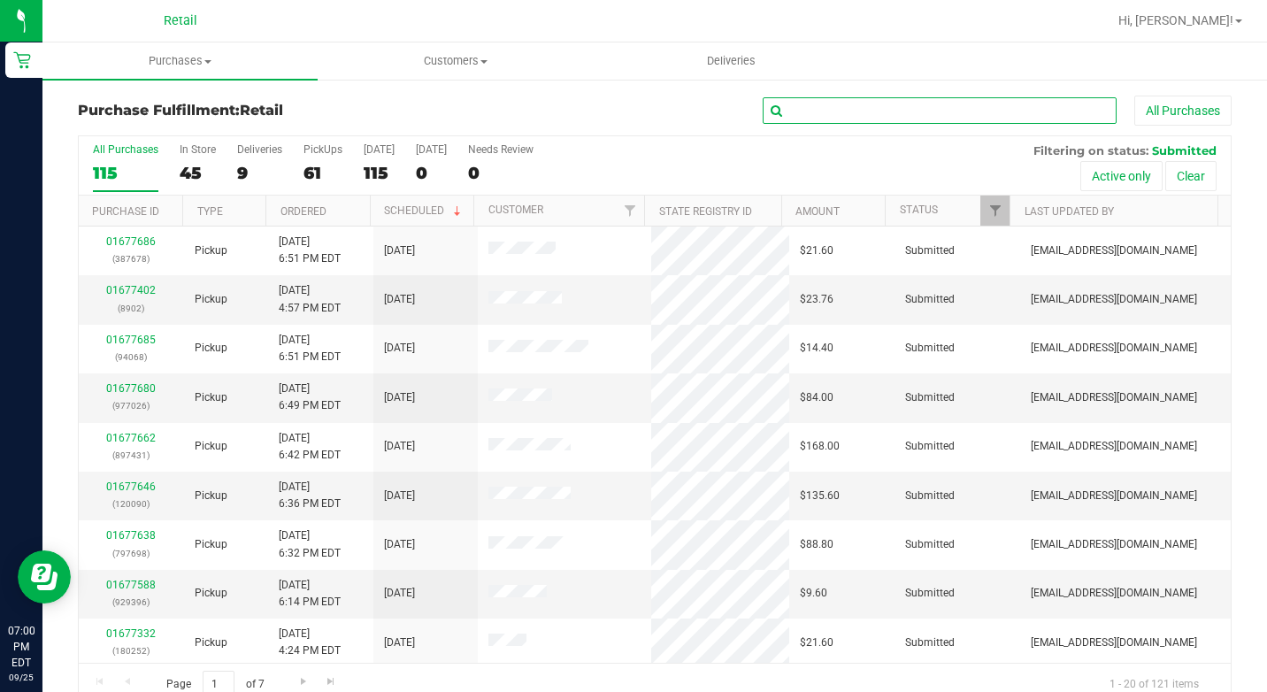
click at [981, 118] on input "text" at bounding box center [940, 110] width 354 height 27
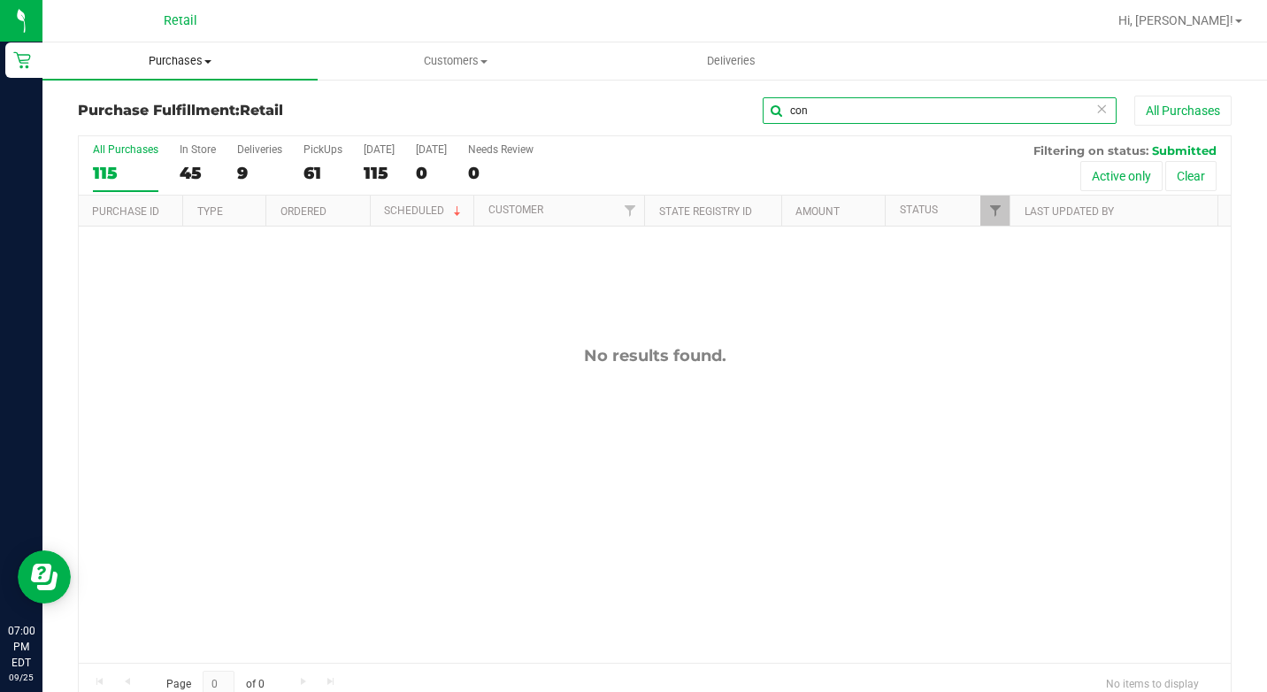
type input "con"
click at [211, 57] on span "Purchases" at bounding box center [179, 61] width 275 height 16
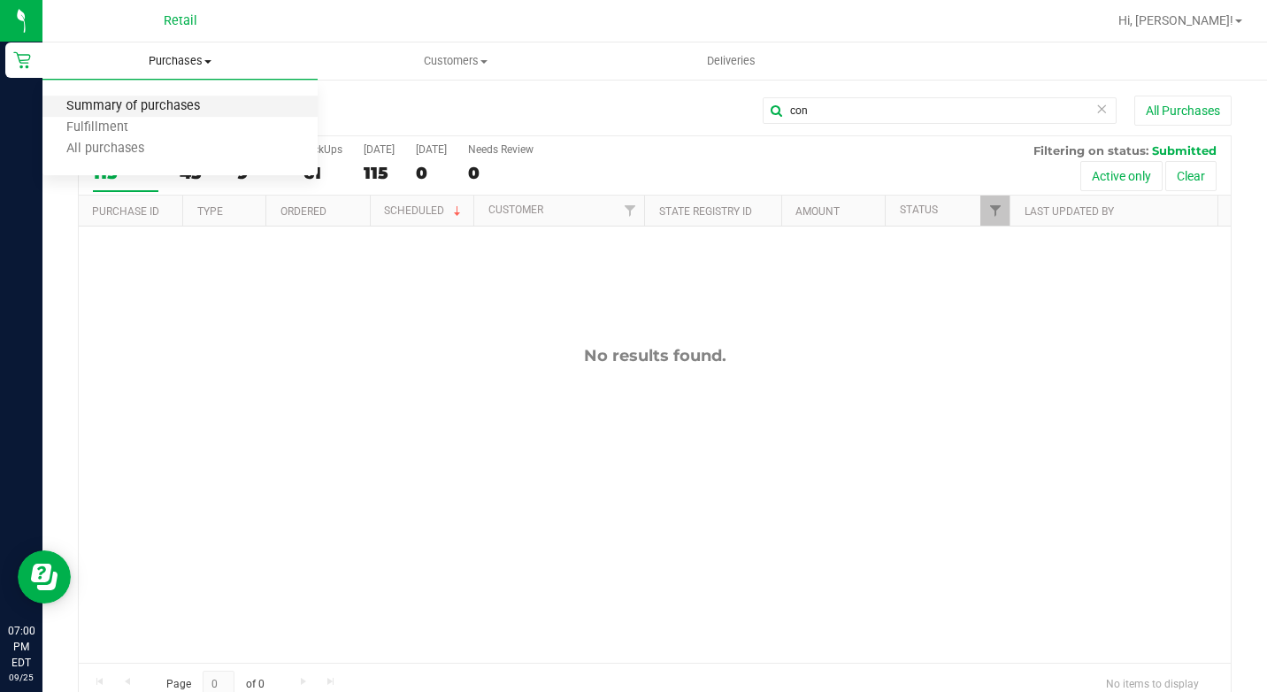
click at [182, 101] on span "Summary of purchases" at bounding box center [132, 106] width 181 height 15
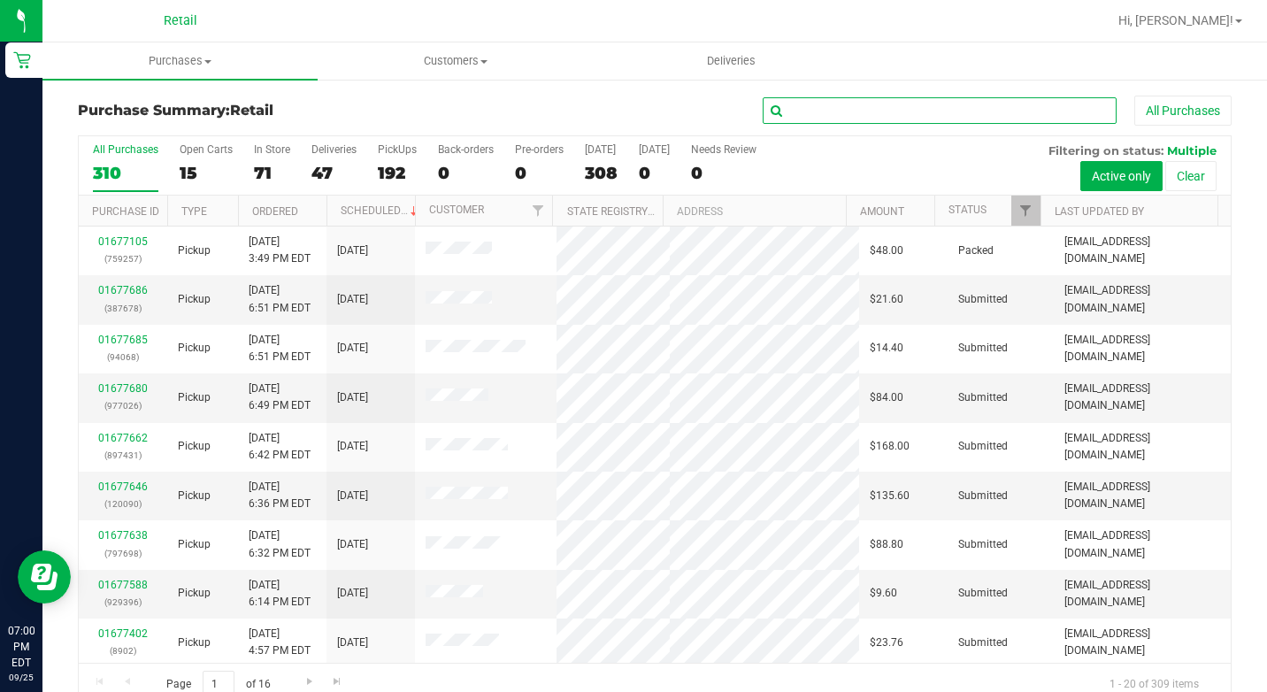
click at [809, 102] on input "text" at bounding box center [940, 110] width 354 height 27
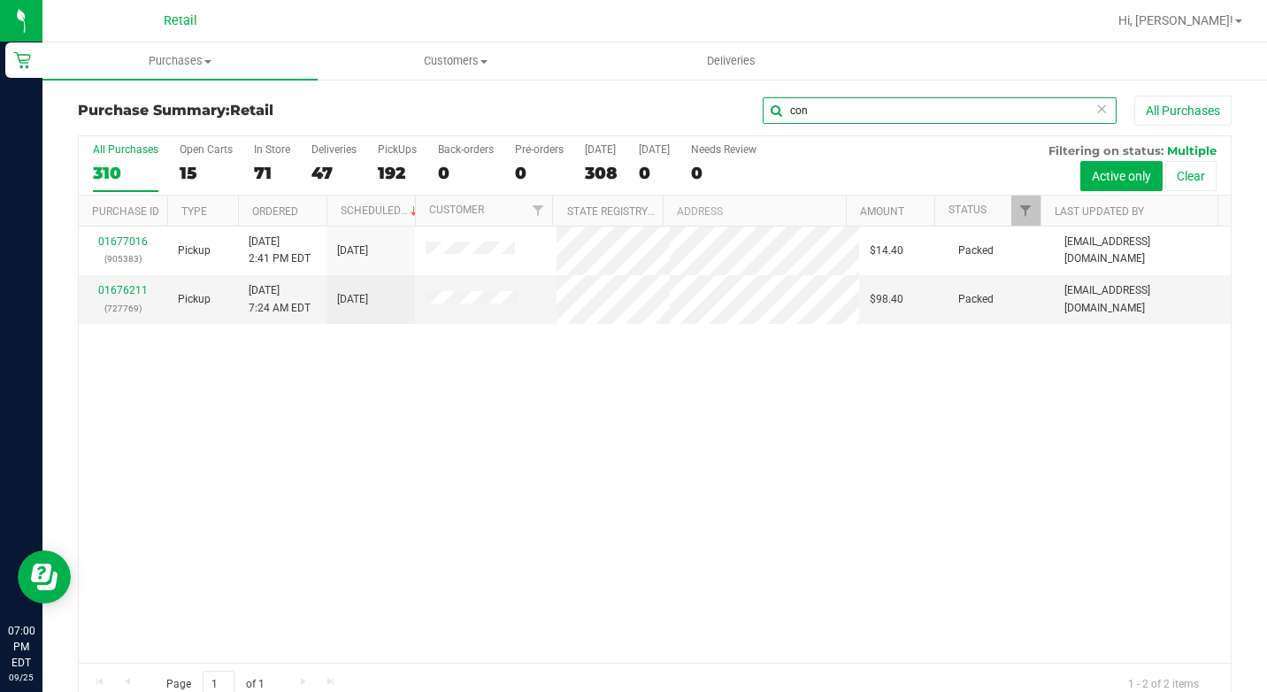
type input "con"
click at [1095, 105] on icon at bounding box center [1101, 107] width 12 height 21
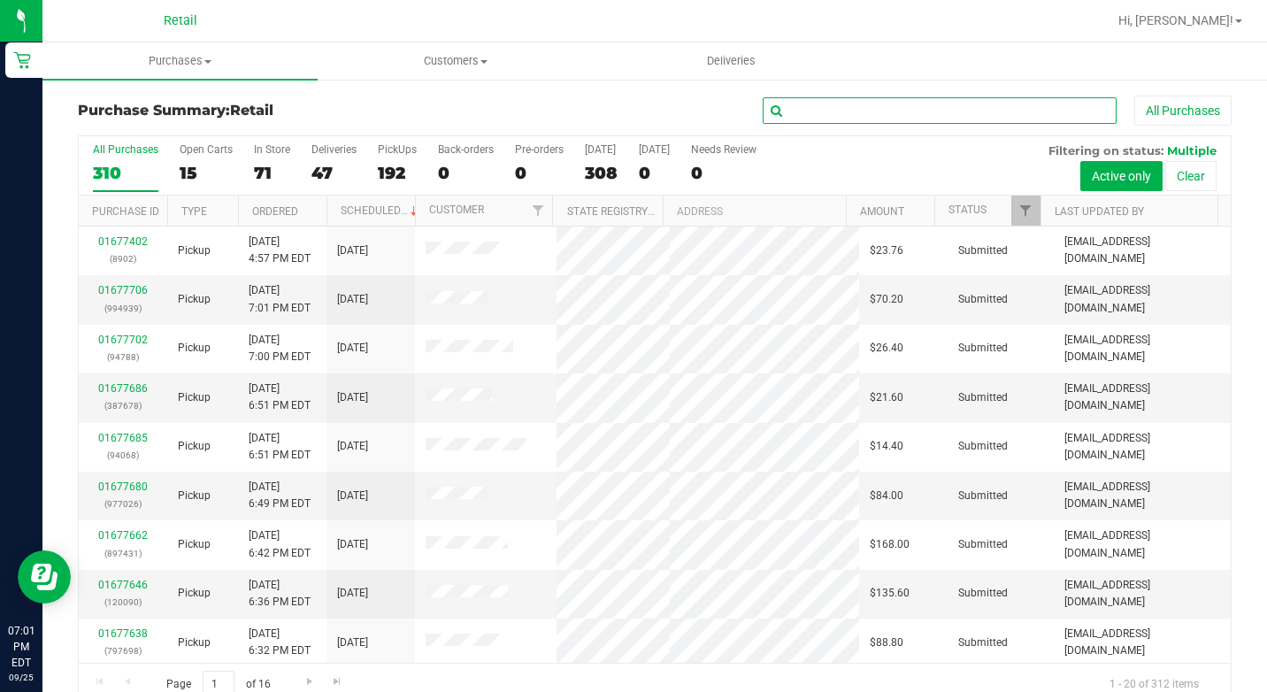
click at [1051, 109] on input "text" at bounding box center [940, 110] width 354 height 27
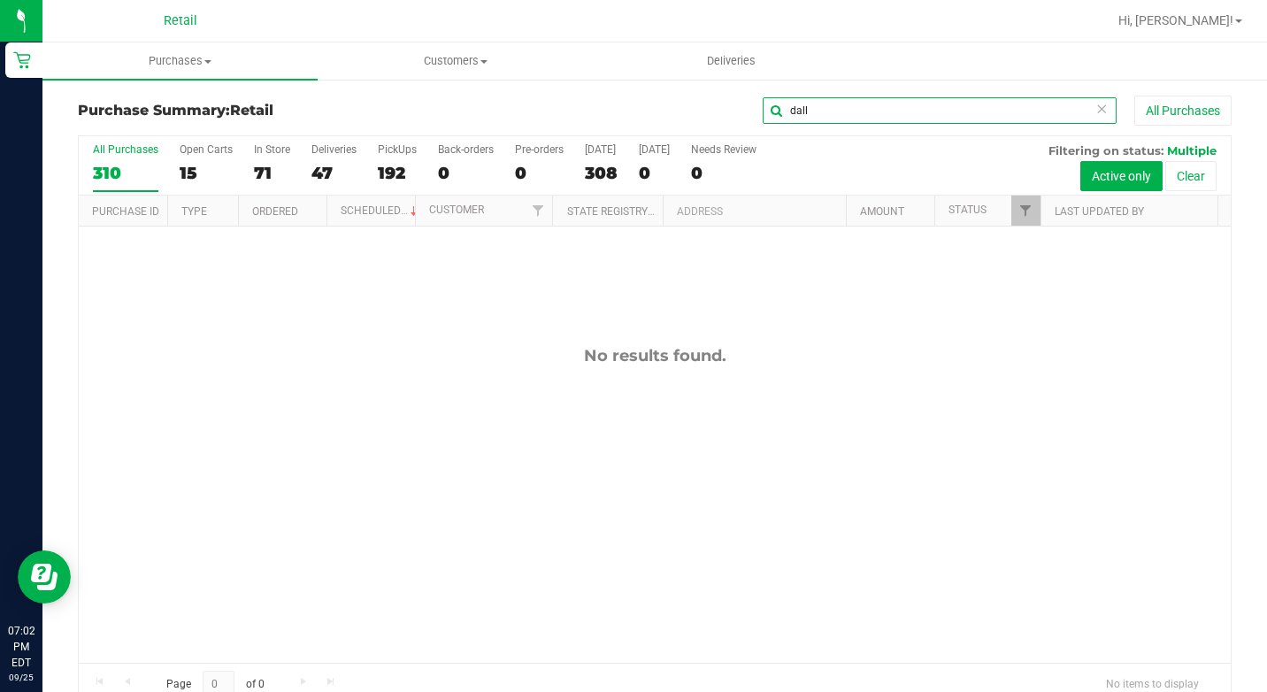
type input "dall"
click at [1095, 110] on icon at bounding box center [1101, 107] width 12 height 21
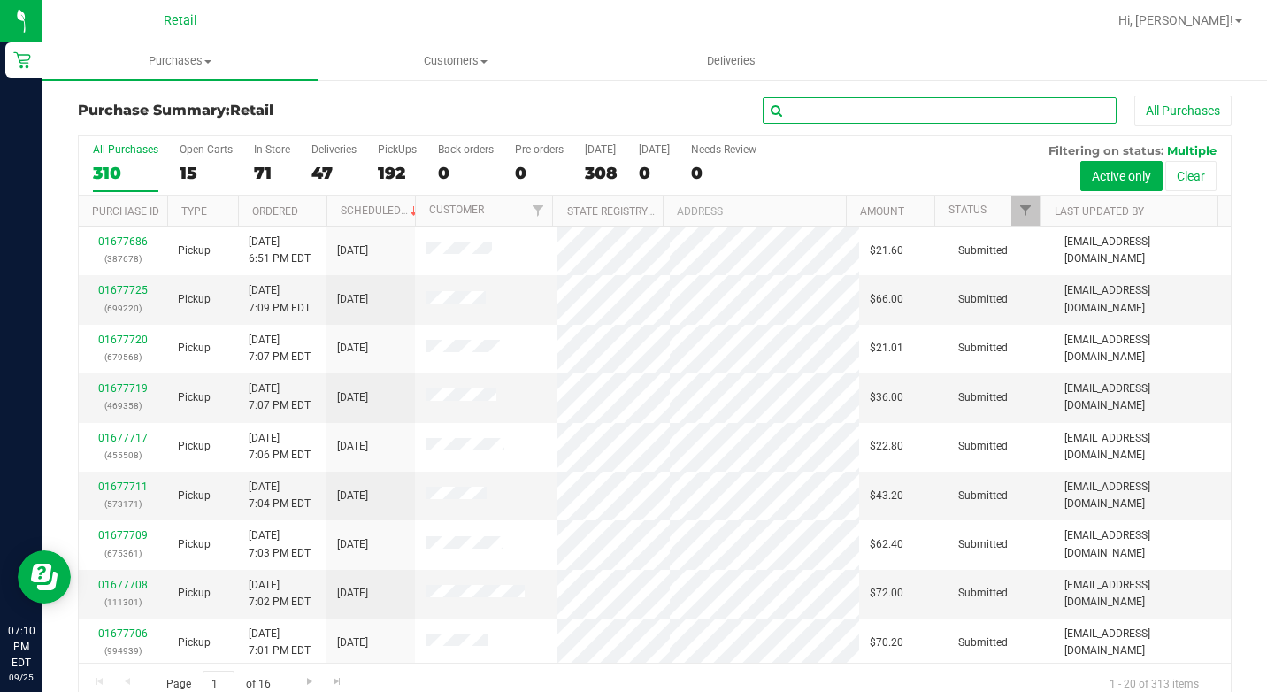
click at [966, 111] on input "text" at bounding box center [940, 110] width 354 height 27
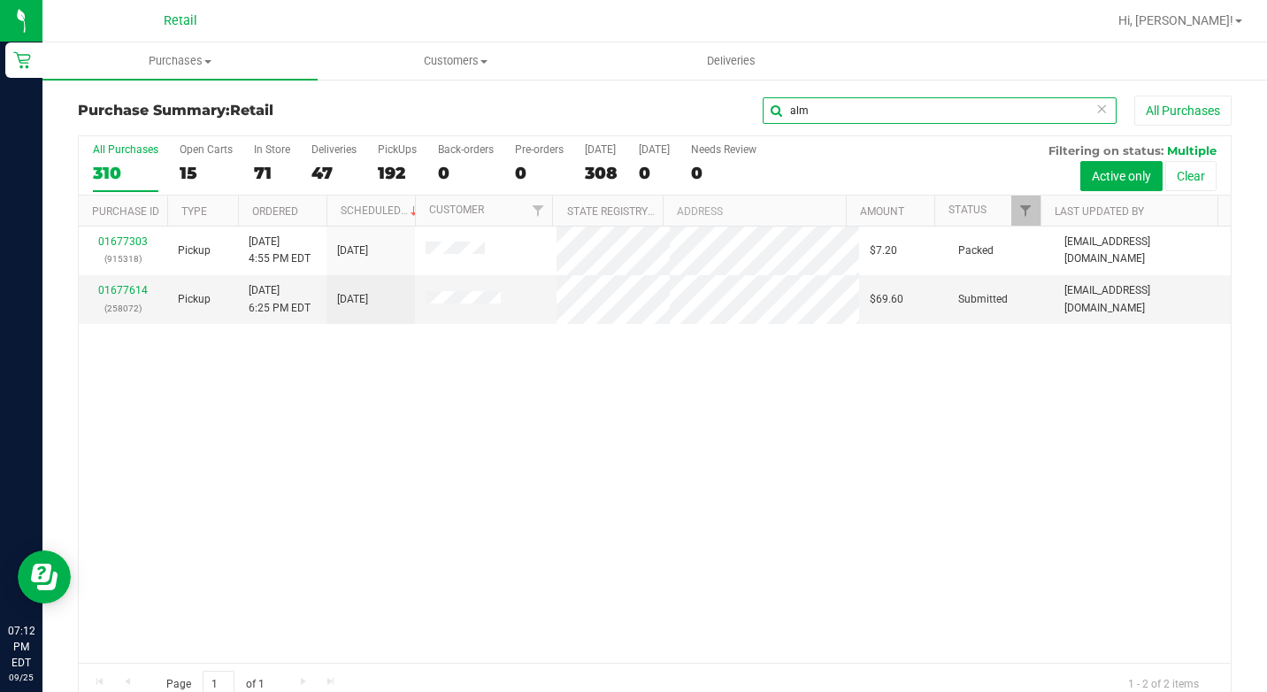
type input "alm"
click at [1095, 109] on icon at bounding box center [1101, 107] width 12 height 21
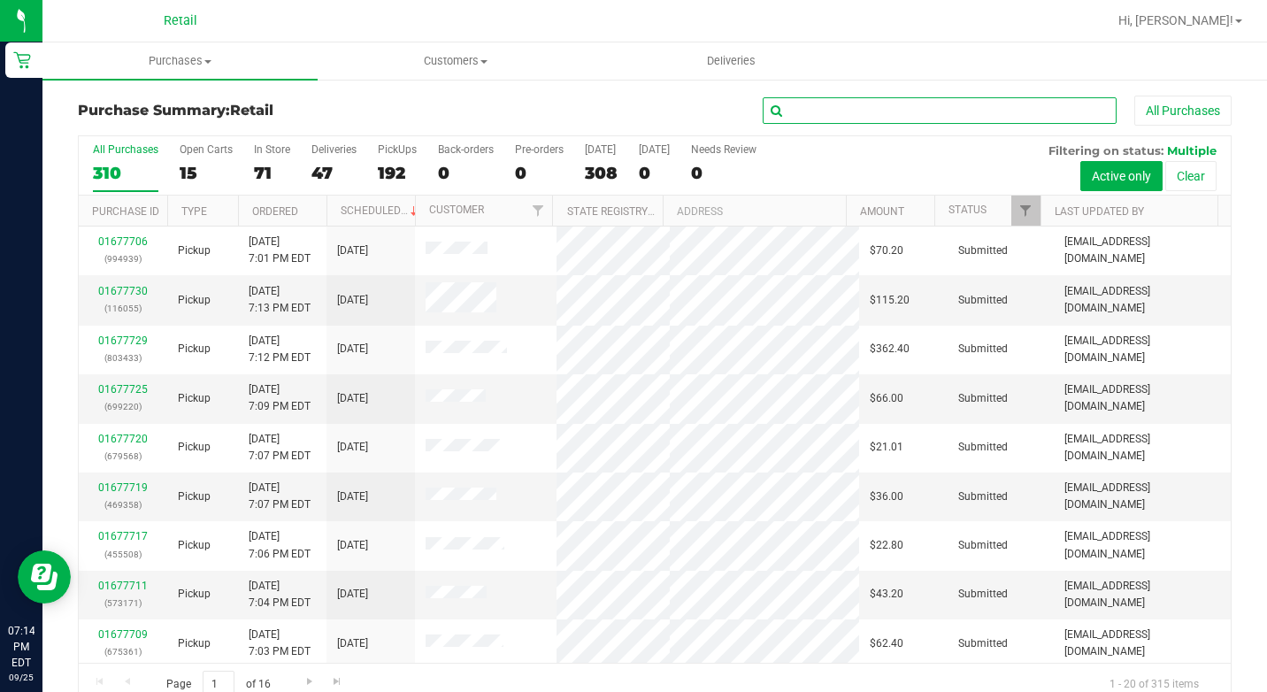
click at [875, 100] on input "text" at bounding box center [940, 110] width 354 height 27
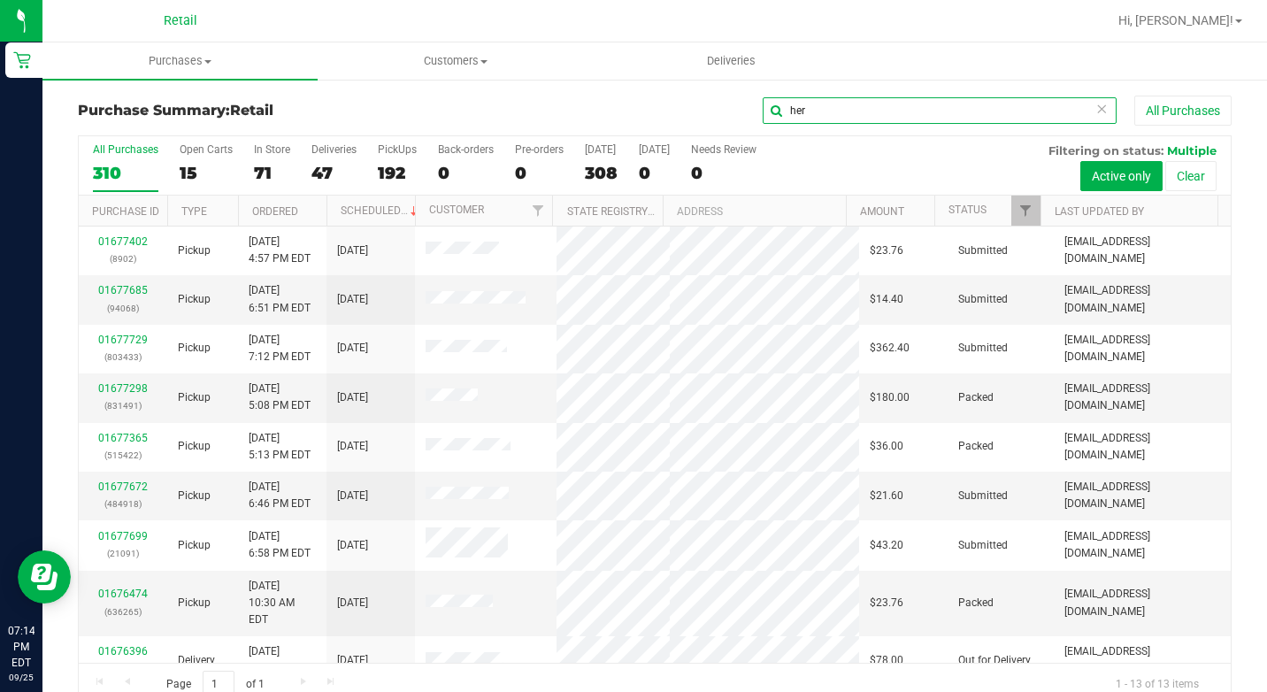
type input "her"
click at [1095, 107] on icon at bounding box center [1101, 107] width 12 height 21
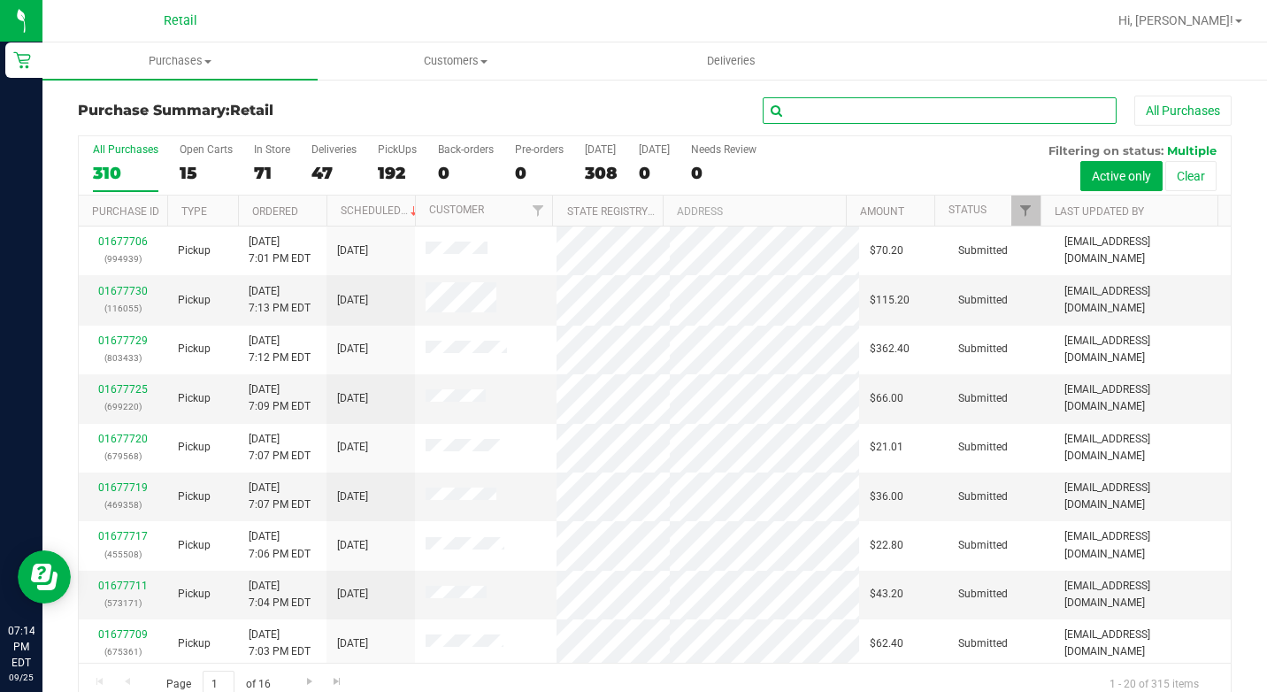
click at [972, 112] on input "text" at bounding box center [940, 110] width 354 height 27
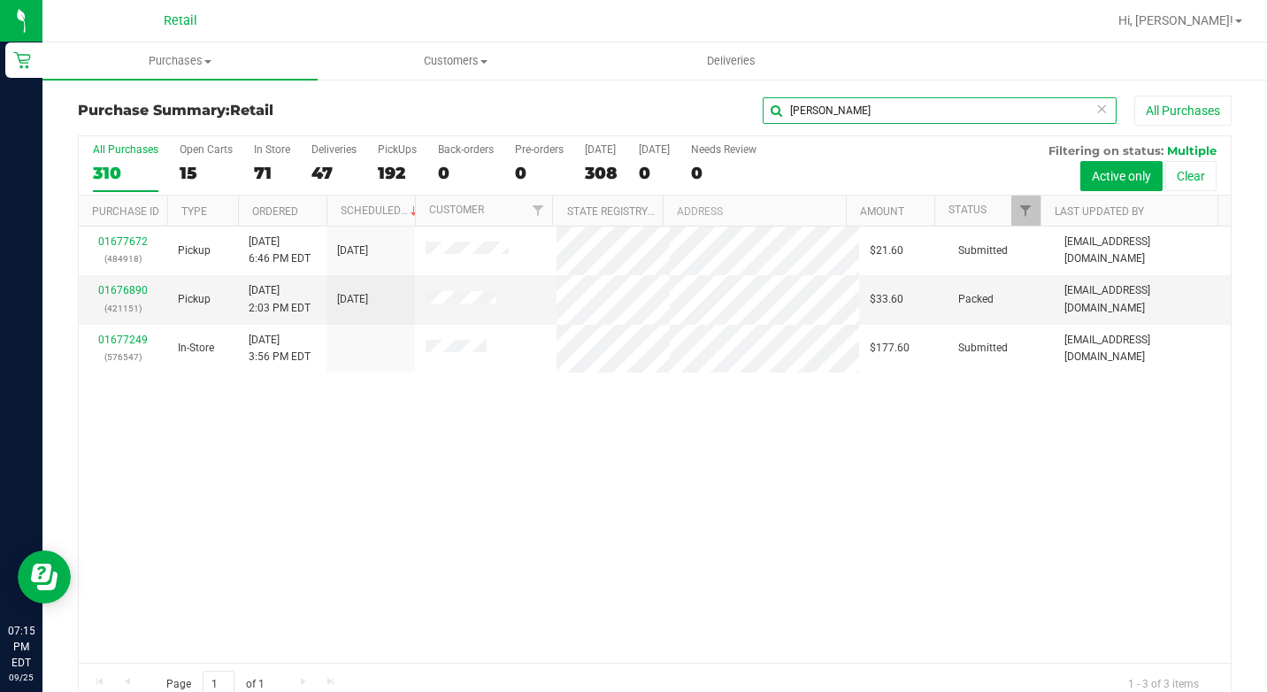
type input "[PERSON_NAME]"
click at [1095, 109] on icon at bounding box center [1101, 107] width 12 height 21
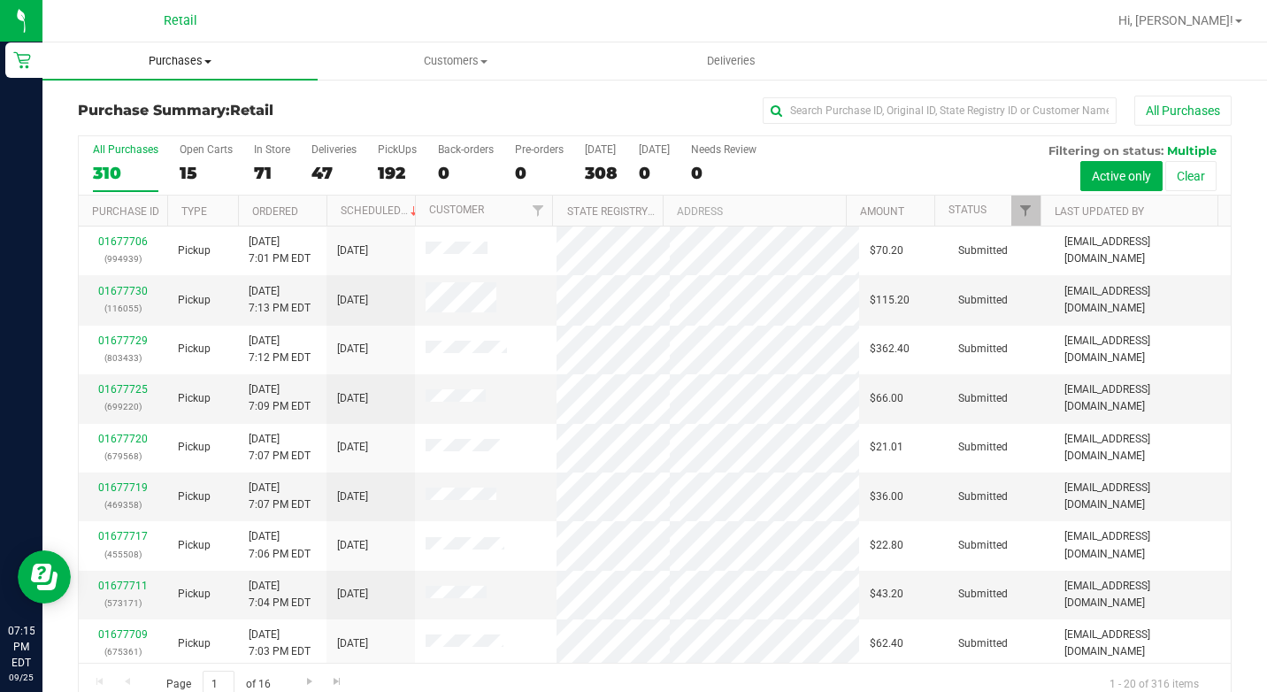
click at [188, 58] on span "Purchases" at bounding box center [179, 61] width 275 height 16
click at [165, 117] on li "Summary of purchases" at bounding box center [179, 106] width 275 height 21
click at [818, 111] on input "text" at bounding box center [940, 110] width 354 height 27
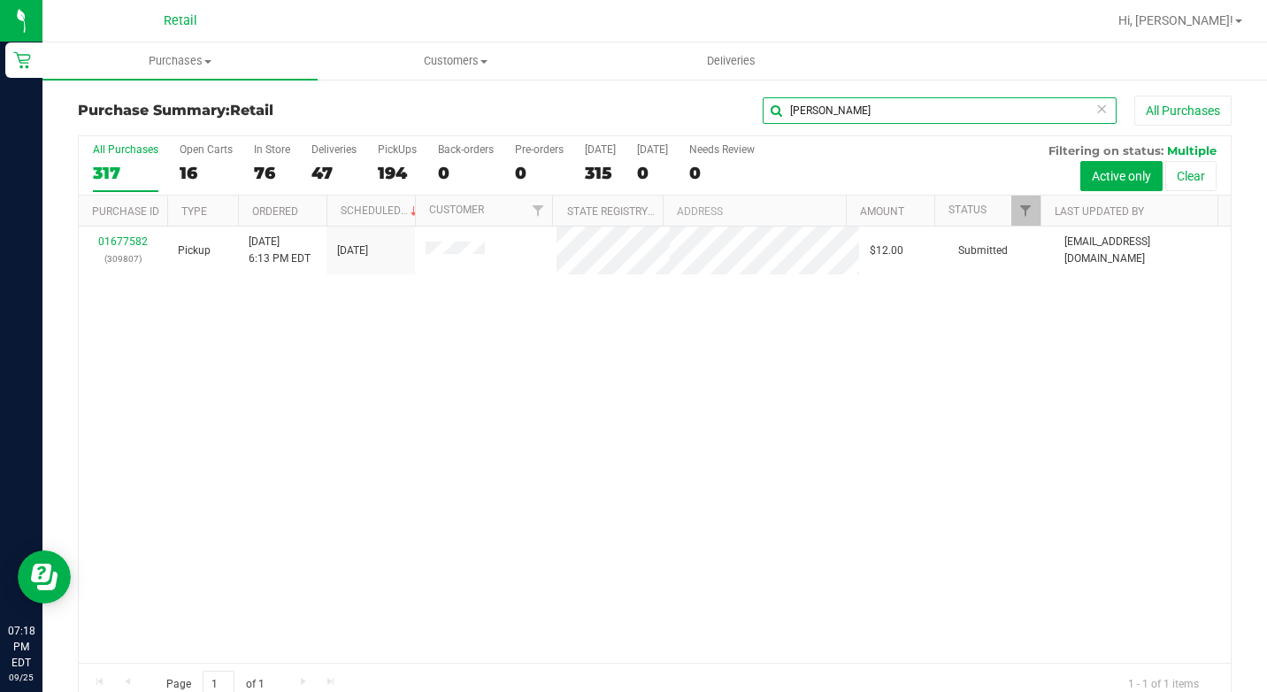
type input "[PERSON_NAME]"
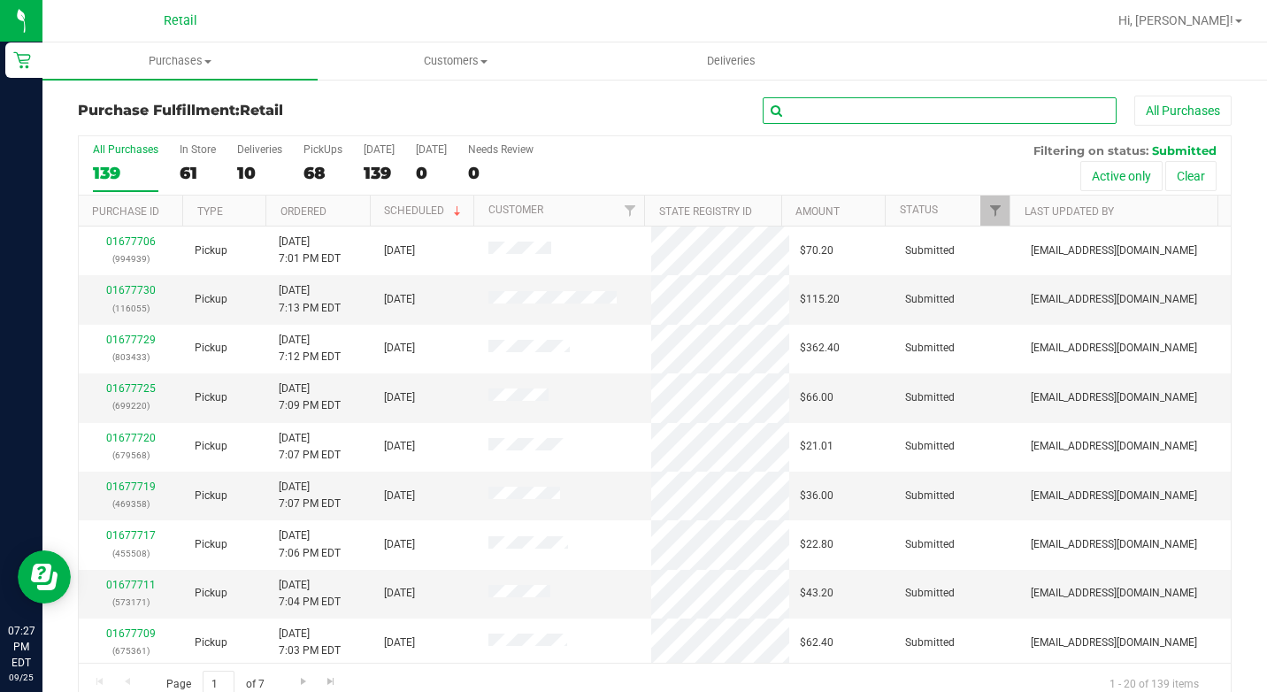
click at [824, 111] on input "text" at bounding box center [940, 110] width 354 height 27
type input "g"
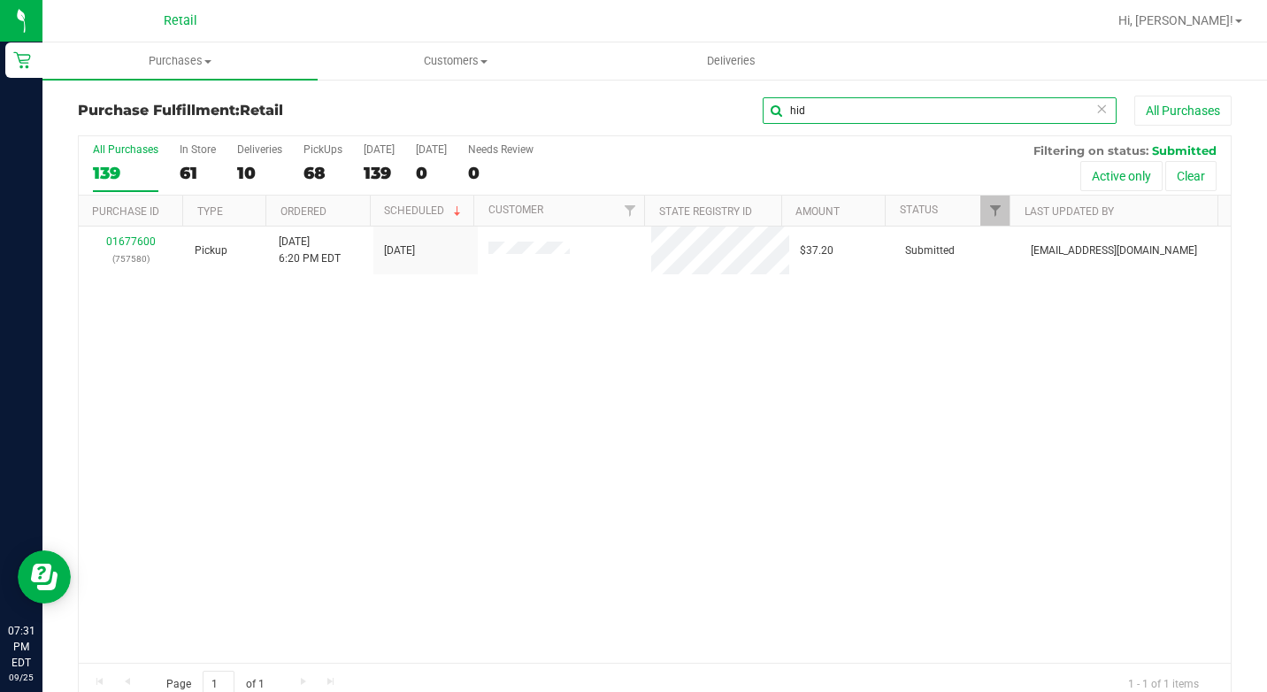
type input "hid"
click at [1095, 105] on icon at bounding box center [1101, 107] width 12 height 21
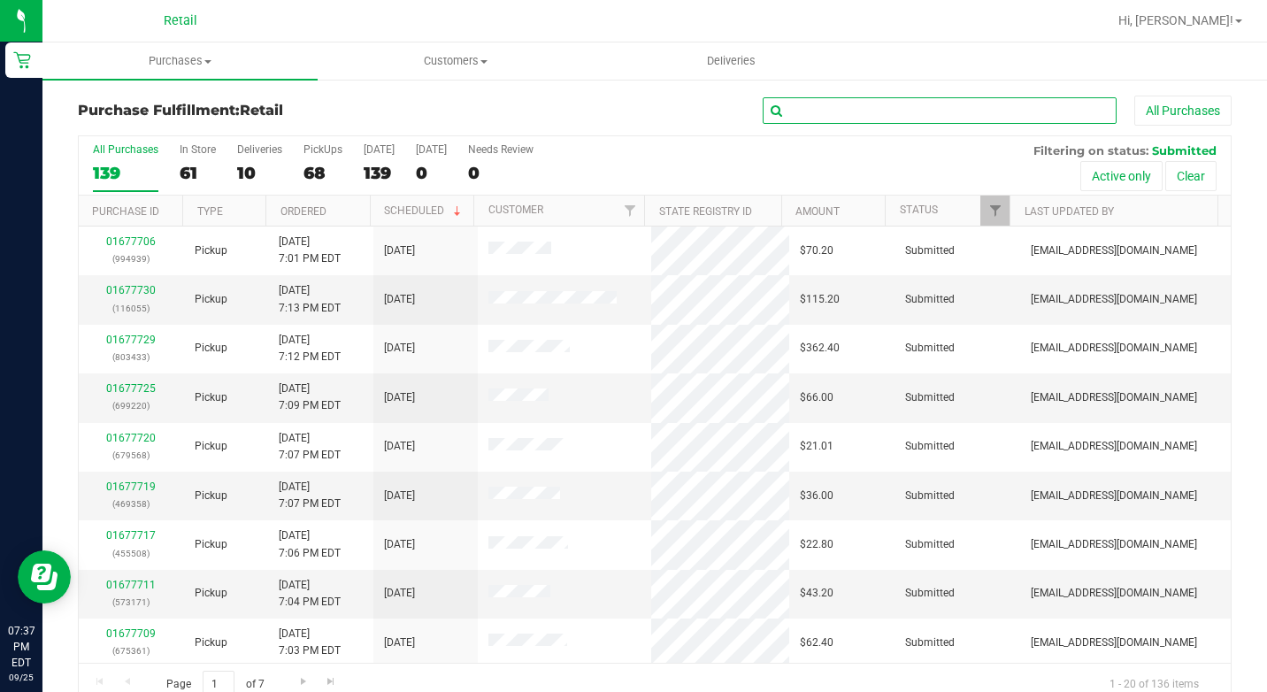
click at [891, 105] on input "text" at bounding box center [940, 110] width 354 height 27
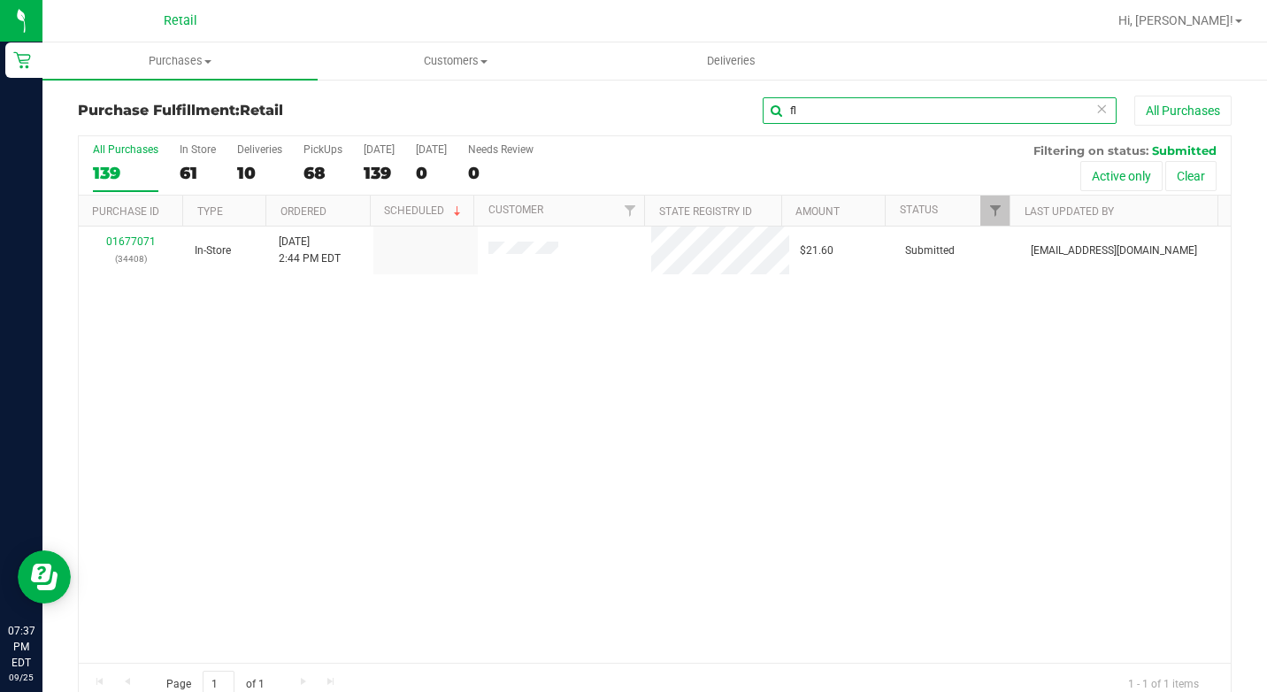
type input "f"
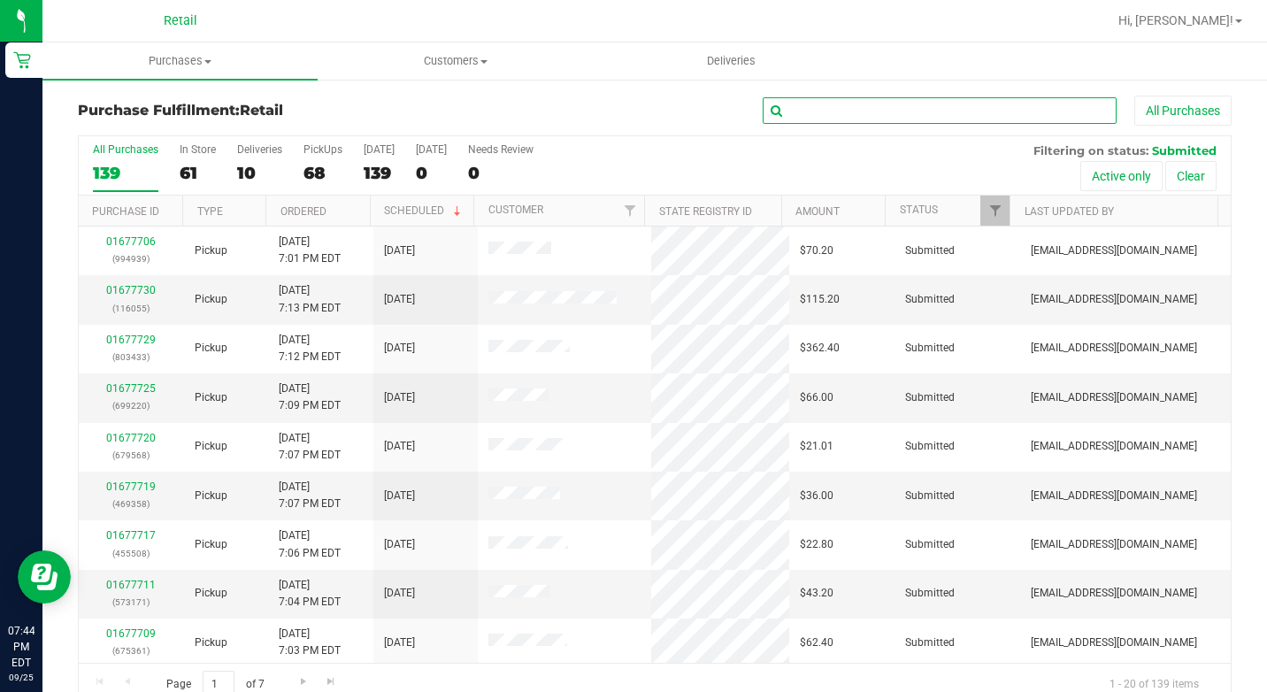
click at [794, 117] on input "text" at bounding box center [940, 110] width 354 height 27
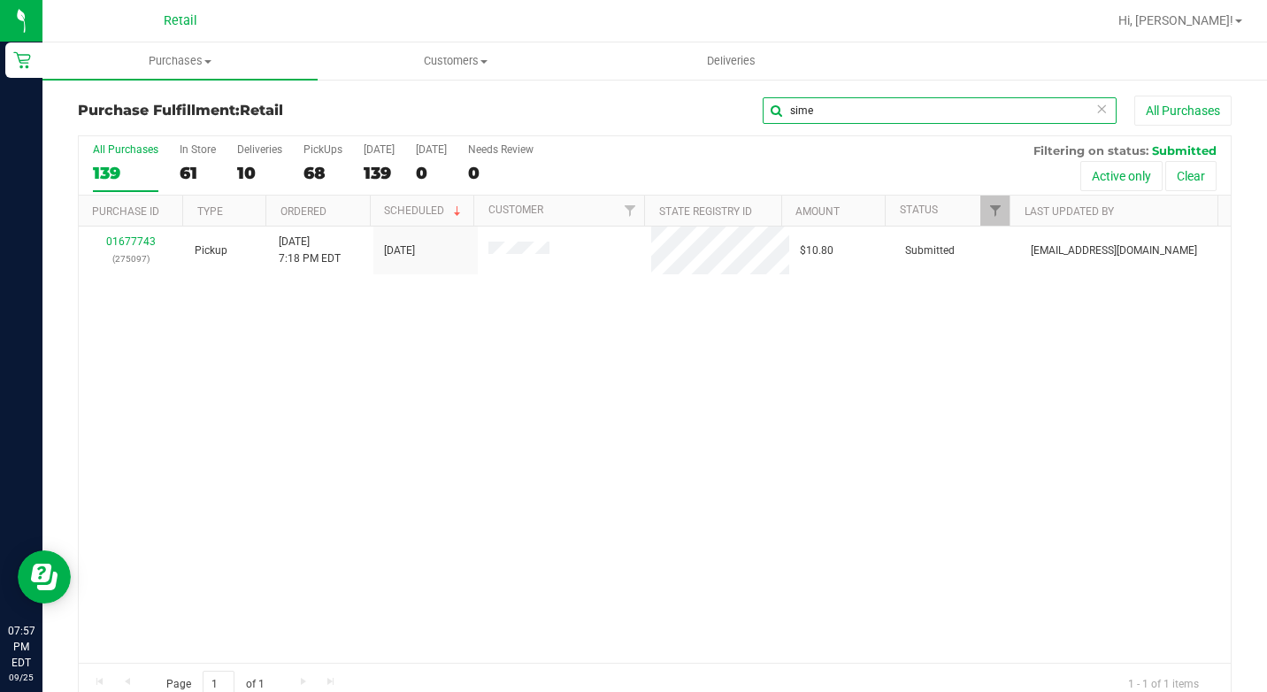
type input "sime"
click at [1095, 111] on icon at bounding box center [1101, 107] width 12 height 21
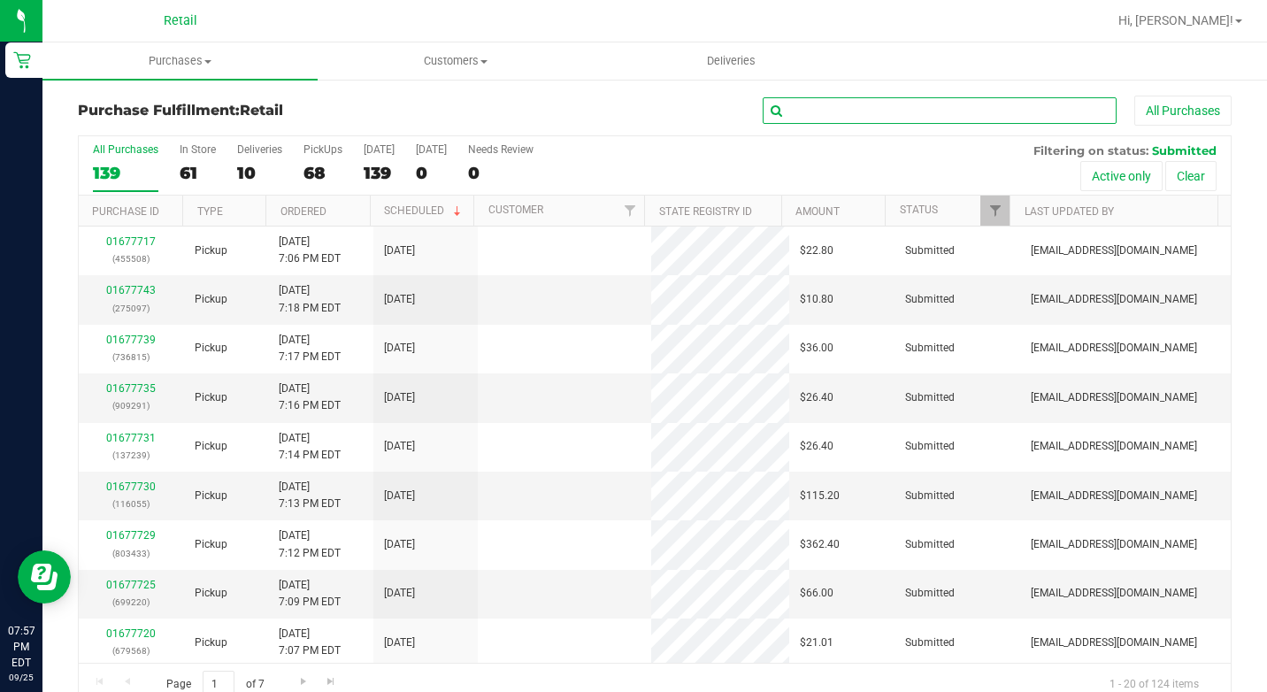
click at [1043, 114] on input "text" at bounding box center [940, 110] width 354 height 27
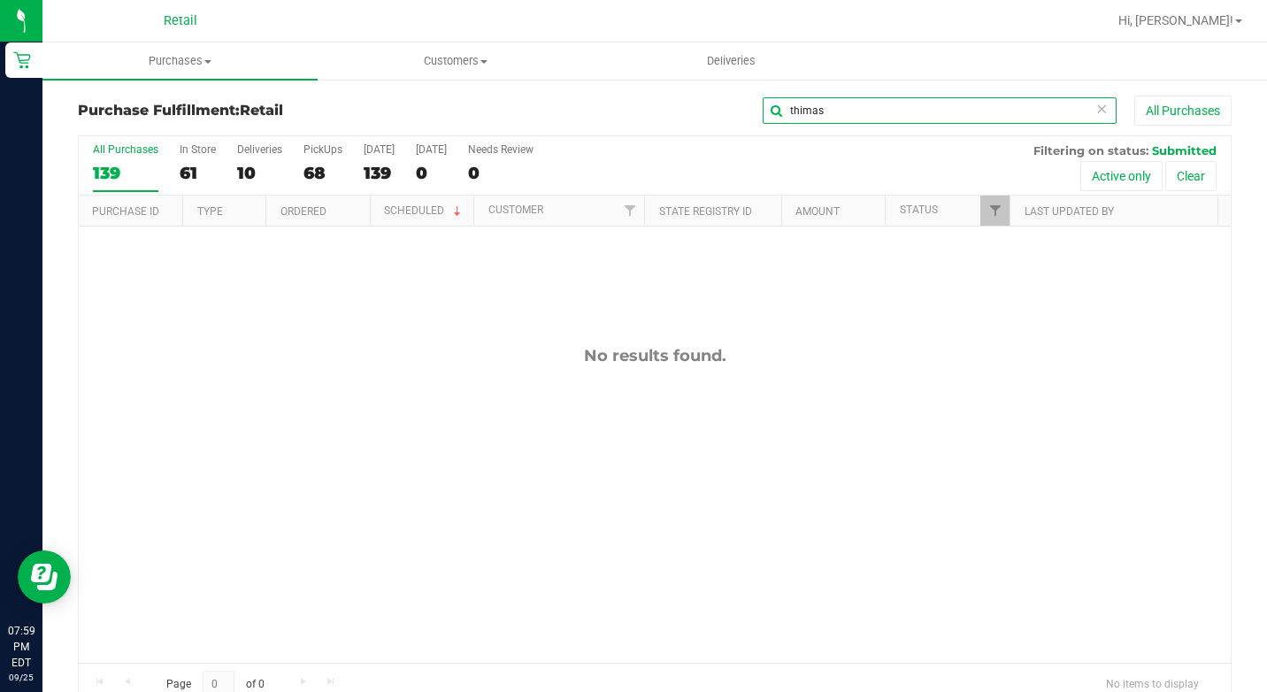
type input "thimas"
click at [1095, 109] on icon at bounding box center [1101, 107] width 12 height 21
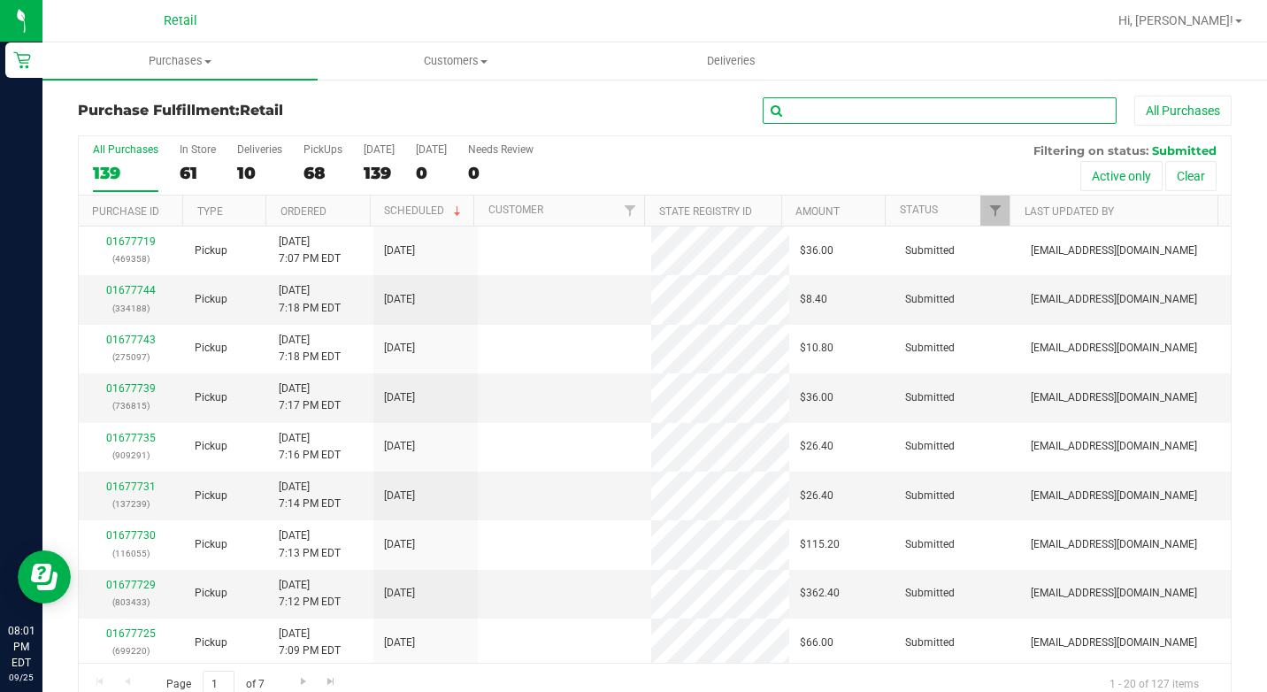
click at [1062, 110] on input "text" at bounding box center [940, 110] width 354 height 27
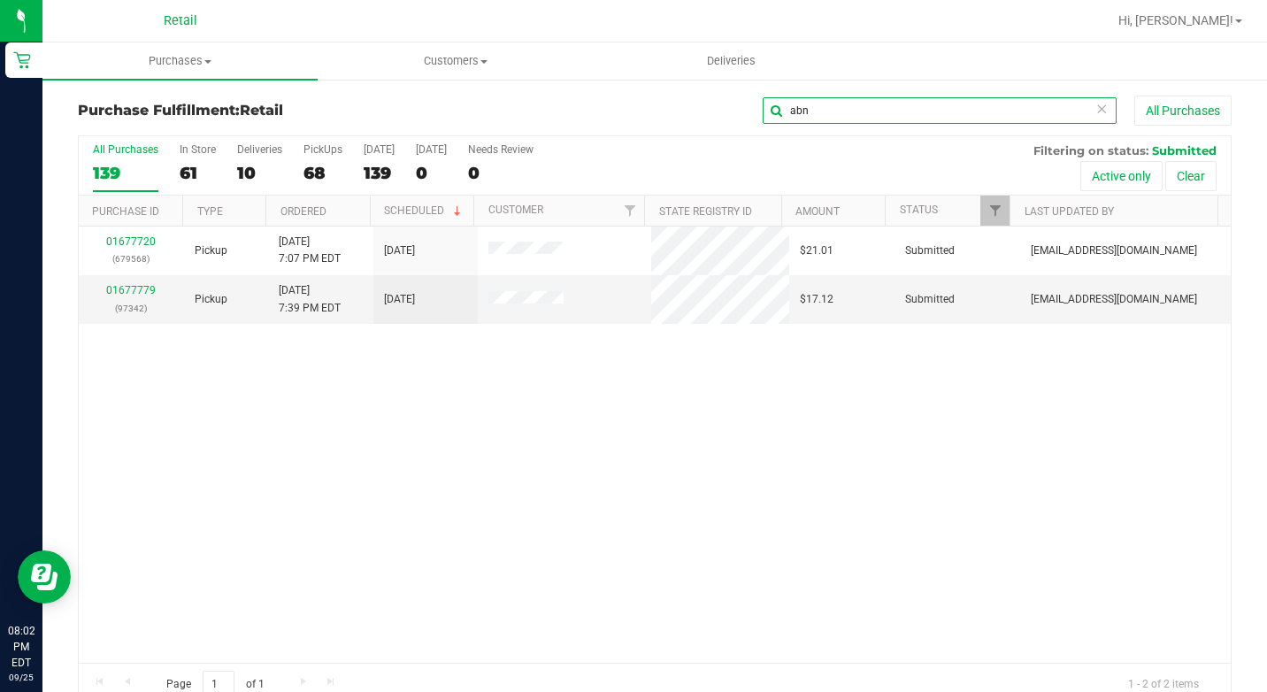
type input "abn"
click at [1095, 103] on icon at bounding box center [1101, 107] width 12 height 21
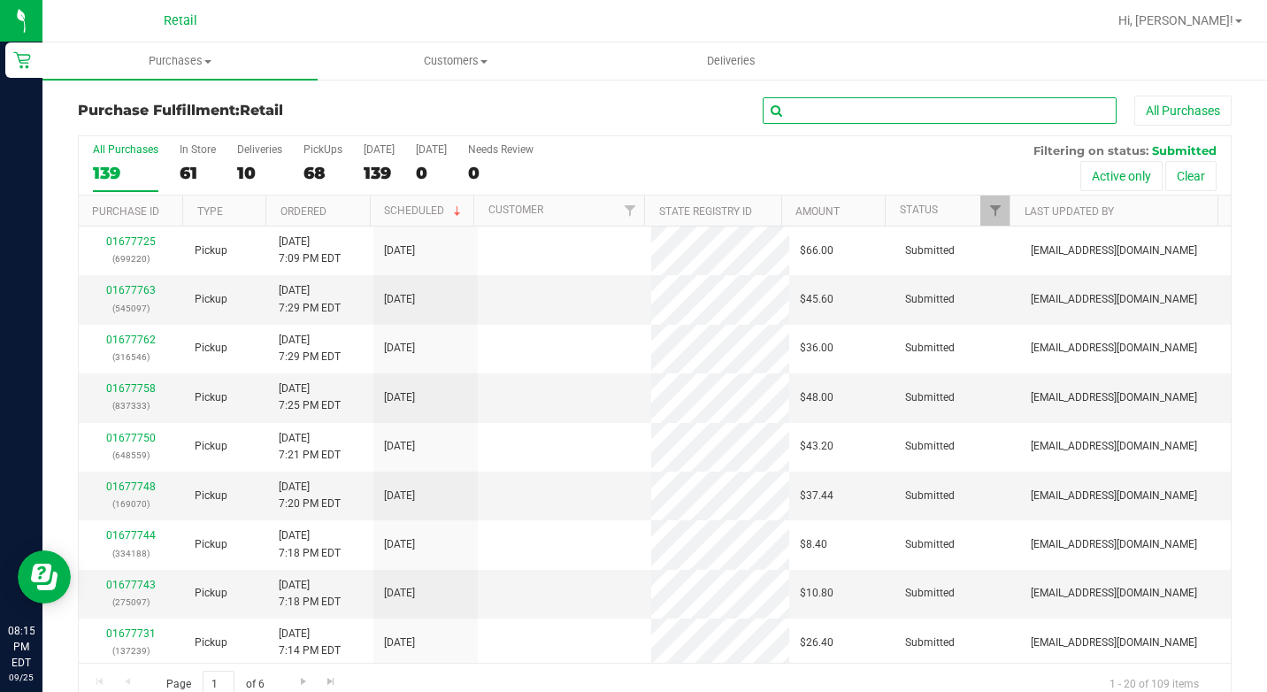
click at [1062, 107] on input "text" at bounding box center [940, 110] width 354 height 27
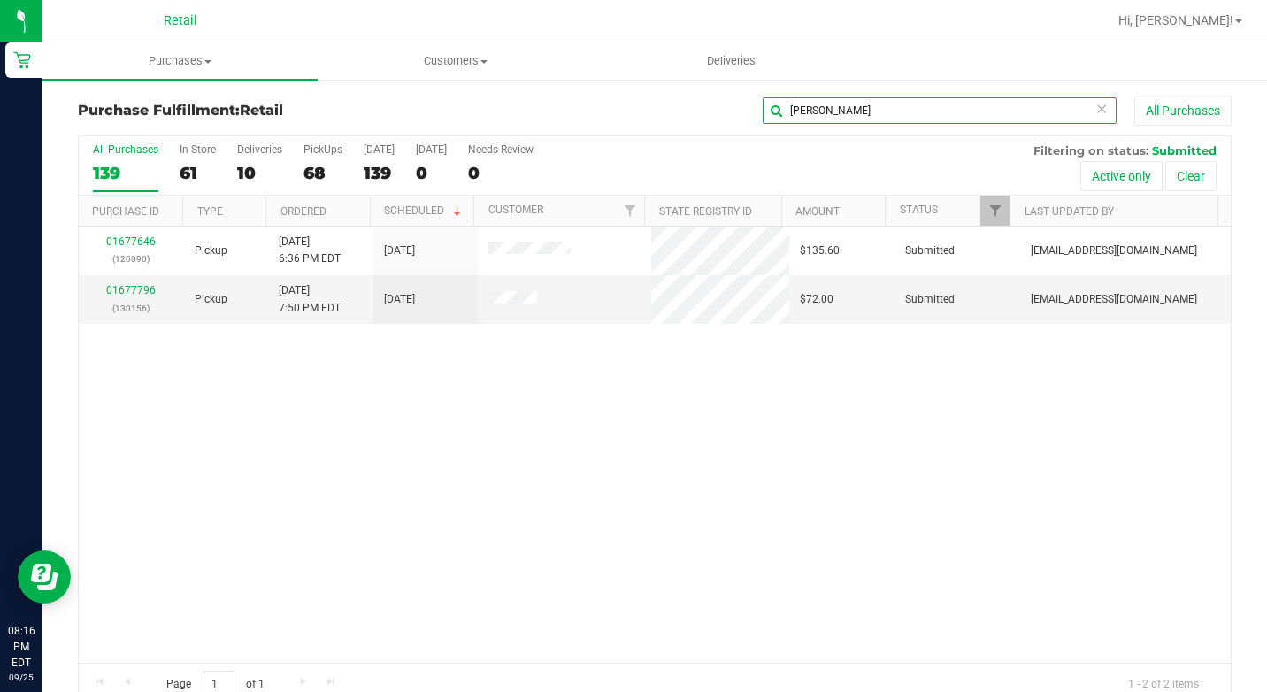
type input "[PERSON_NAME]"
click at [1095, 111] on icon at bounding box center [1101, 107] width 12 height 21
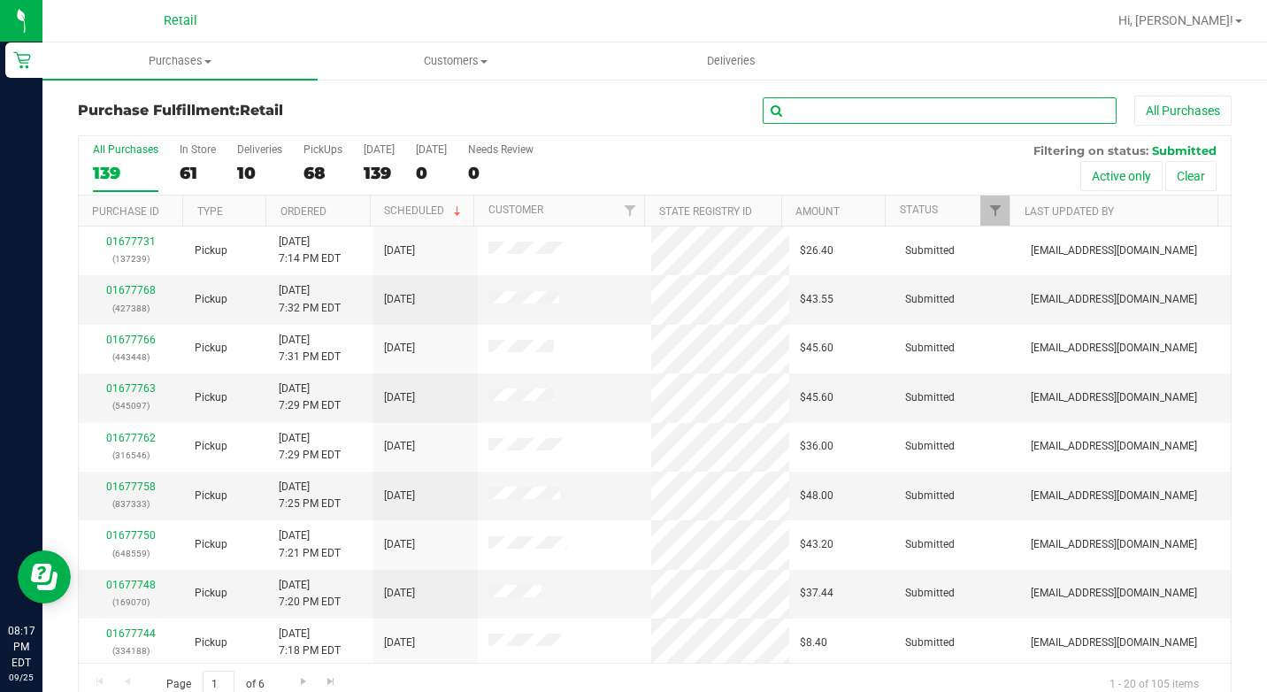
click at [806, 114] on input "text" at bounding box center [940, 110] width 354 height 27
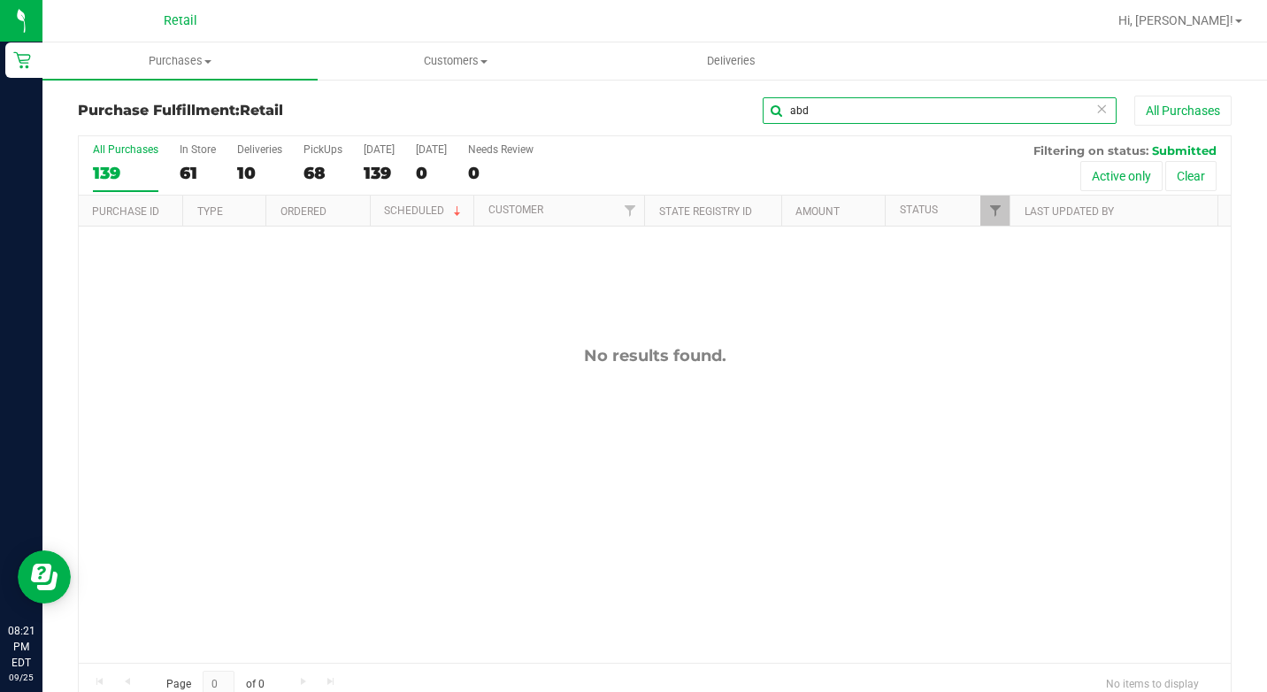
type input "abd"
click at [1095, 111] on icon at bounding box center [1101, 107] width 12 height 21
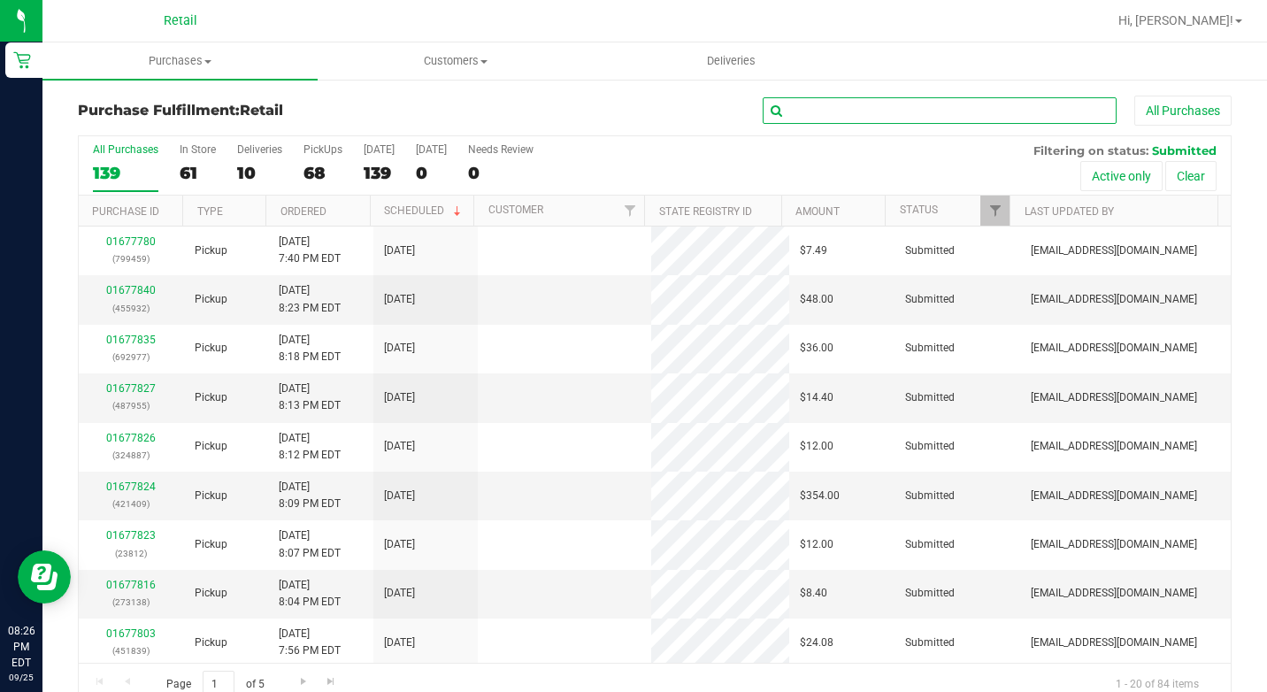
click at [1047, 112] on input "text" at bounding box center [940, 110] width 354 height 27
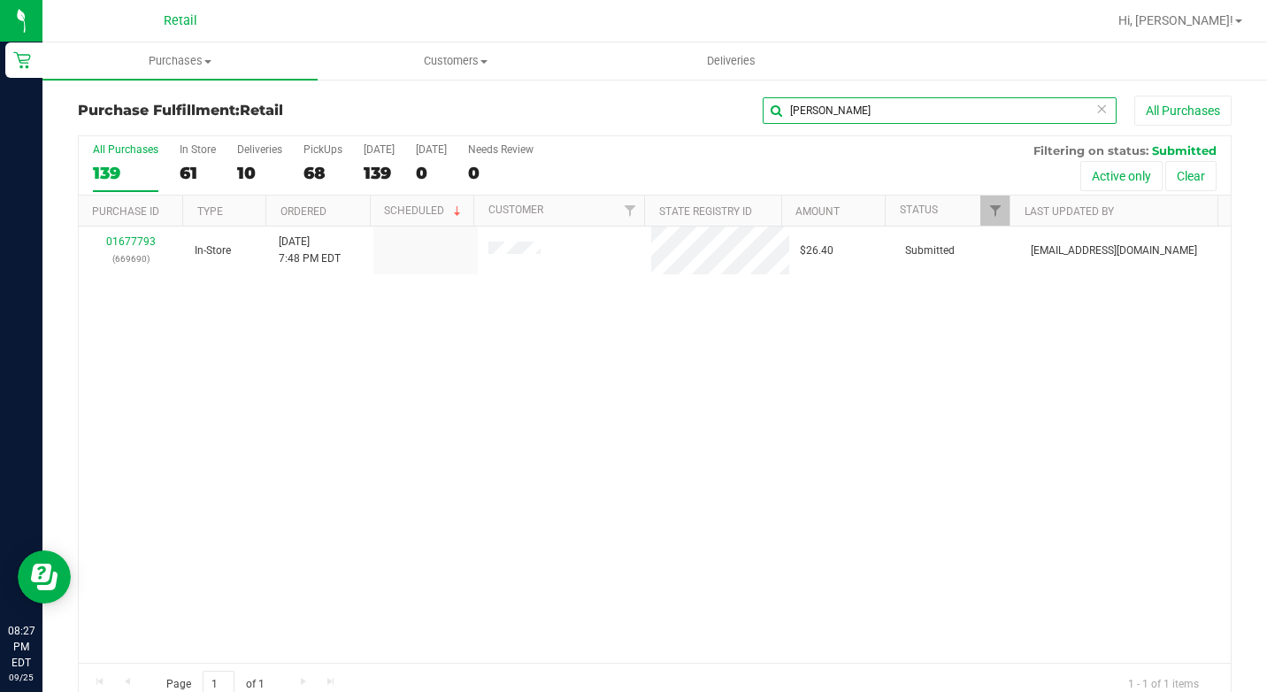
type input "[PERSON_NAME]"
click at [1095, 107] on icon at bounding box center [1101, 107] width 12 height 21
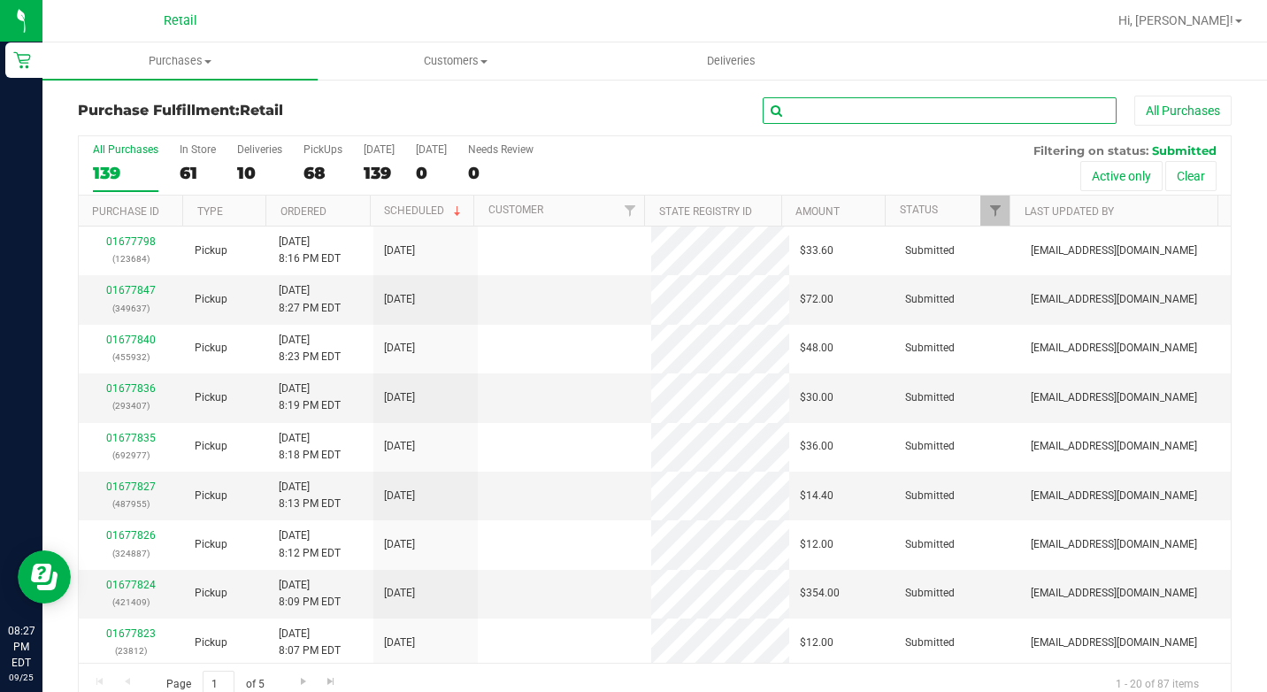
click at [1070, 111] on input "text" at bounding box center [940, 110] width 354 height 27
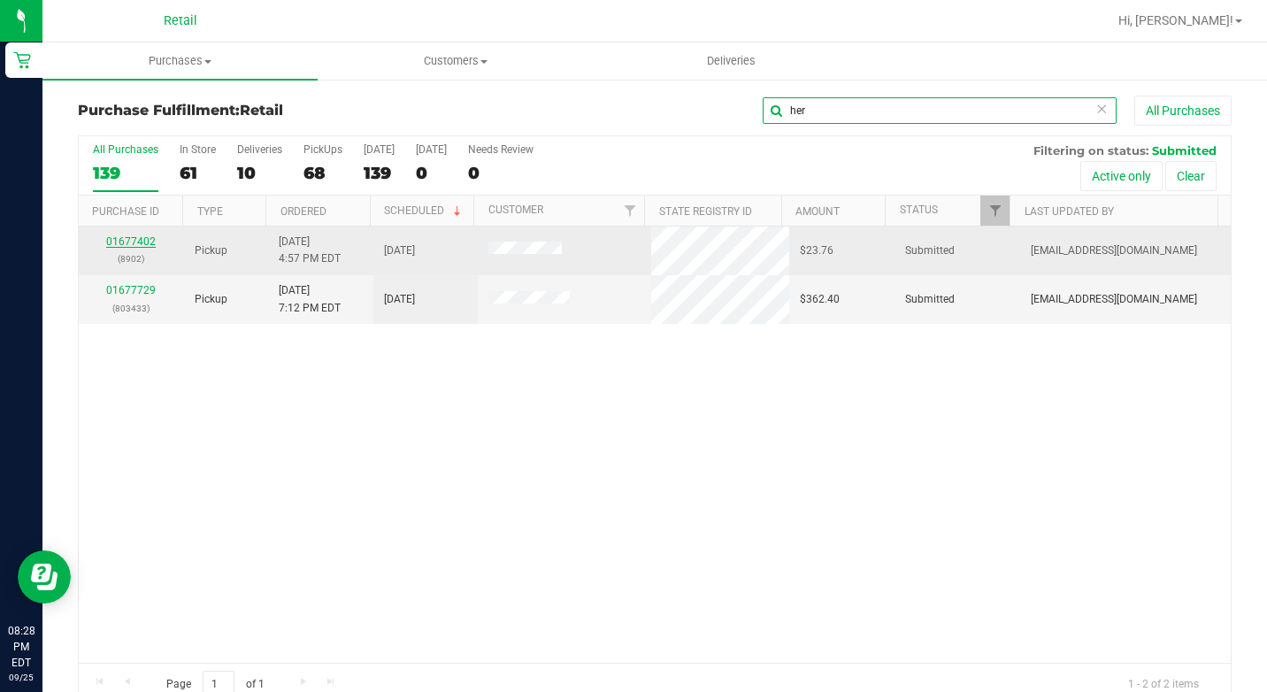
type input "her"
click at [129, 238] on link "01677402" at bounding box center [131, 241] width 50 height 12
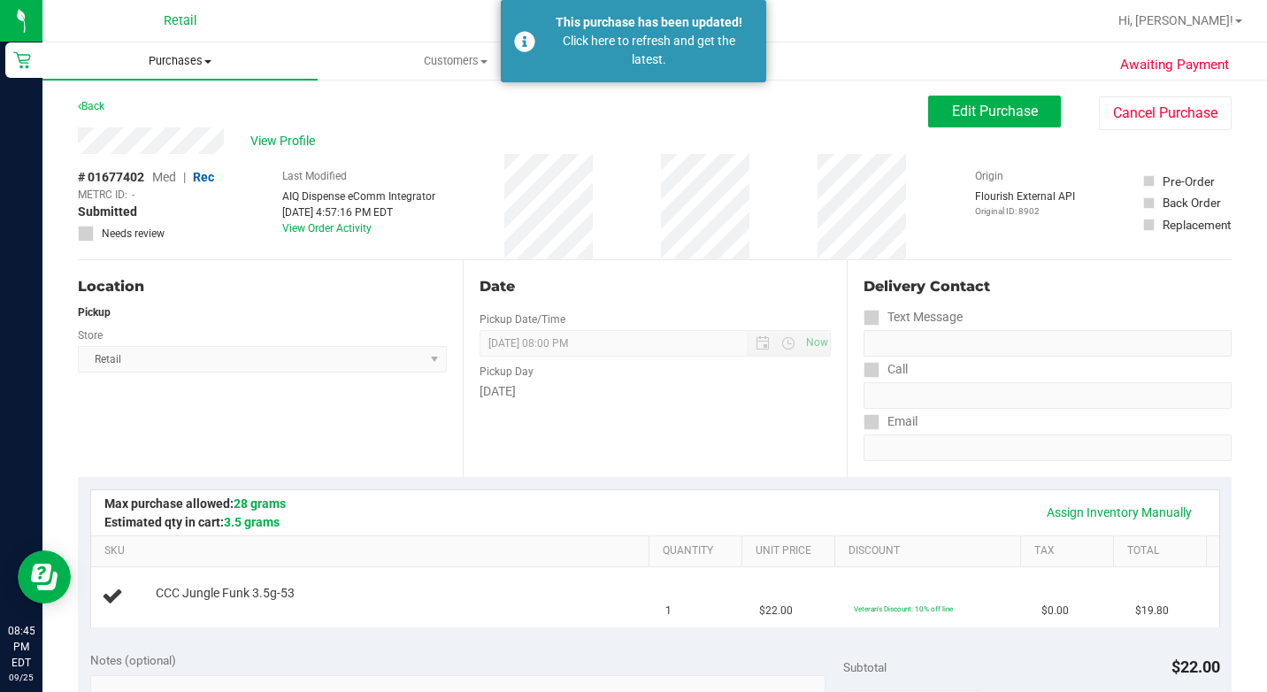
click at [195, 73] on uib-tab-heading "Purchases Summary of purchases Fulfillment All purchases" at bounding box center [179, 60] width 275 height 37
click at [195, 65] on span "Purchases" at bounding box center [179, 61] width 275 height 16
click at [184, 99] on span "Summary of purchases" at bounding box center [132, 106] width 181 height 15
